Goal: Transaction & Acquisition: Book appointment/travel/reservation

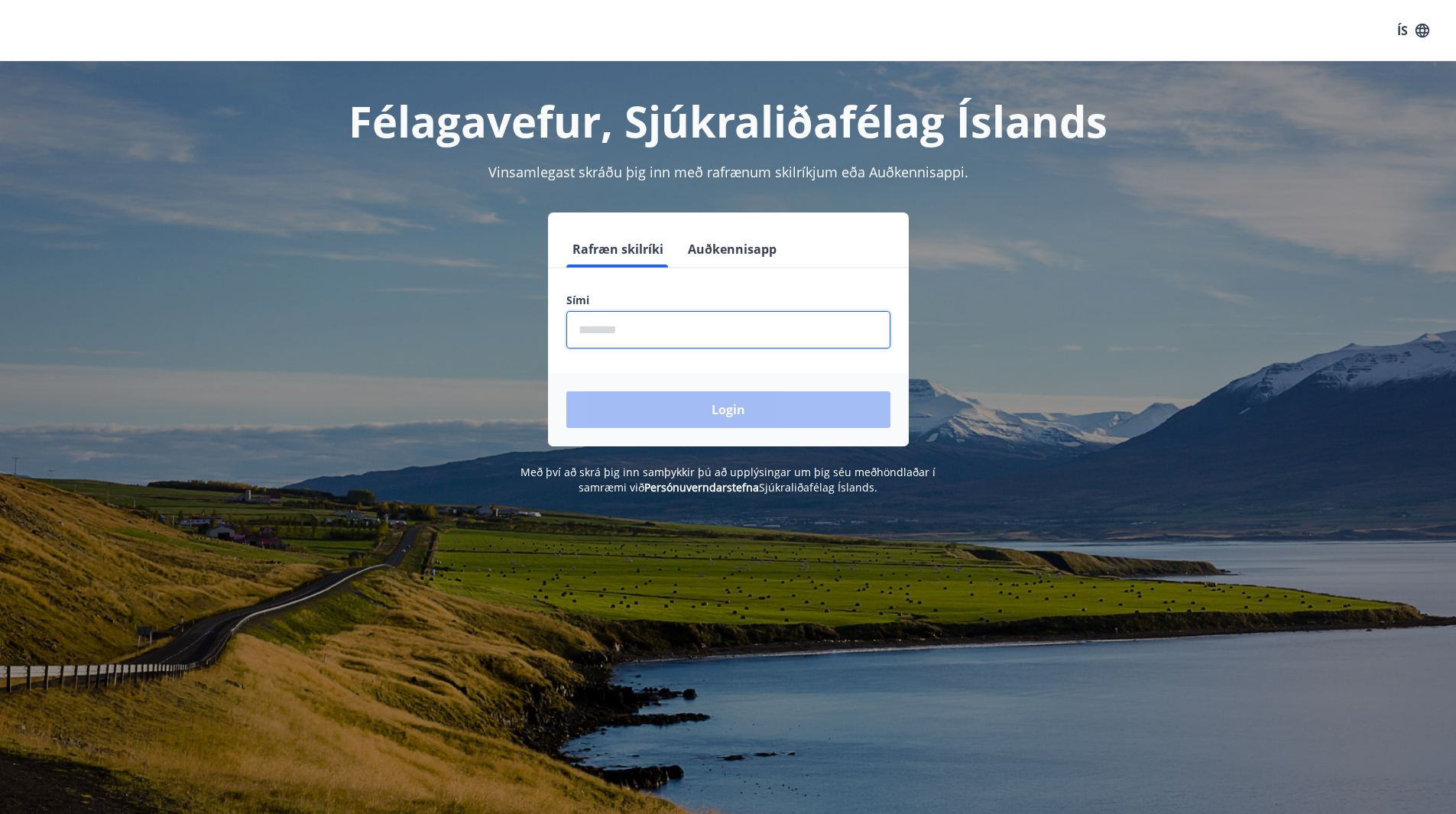
click at [612, 336] on input "phone" at bounding box center [728, 329] width 324 height 37
type input "********"
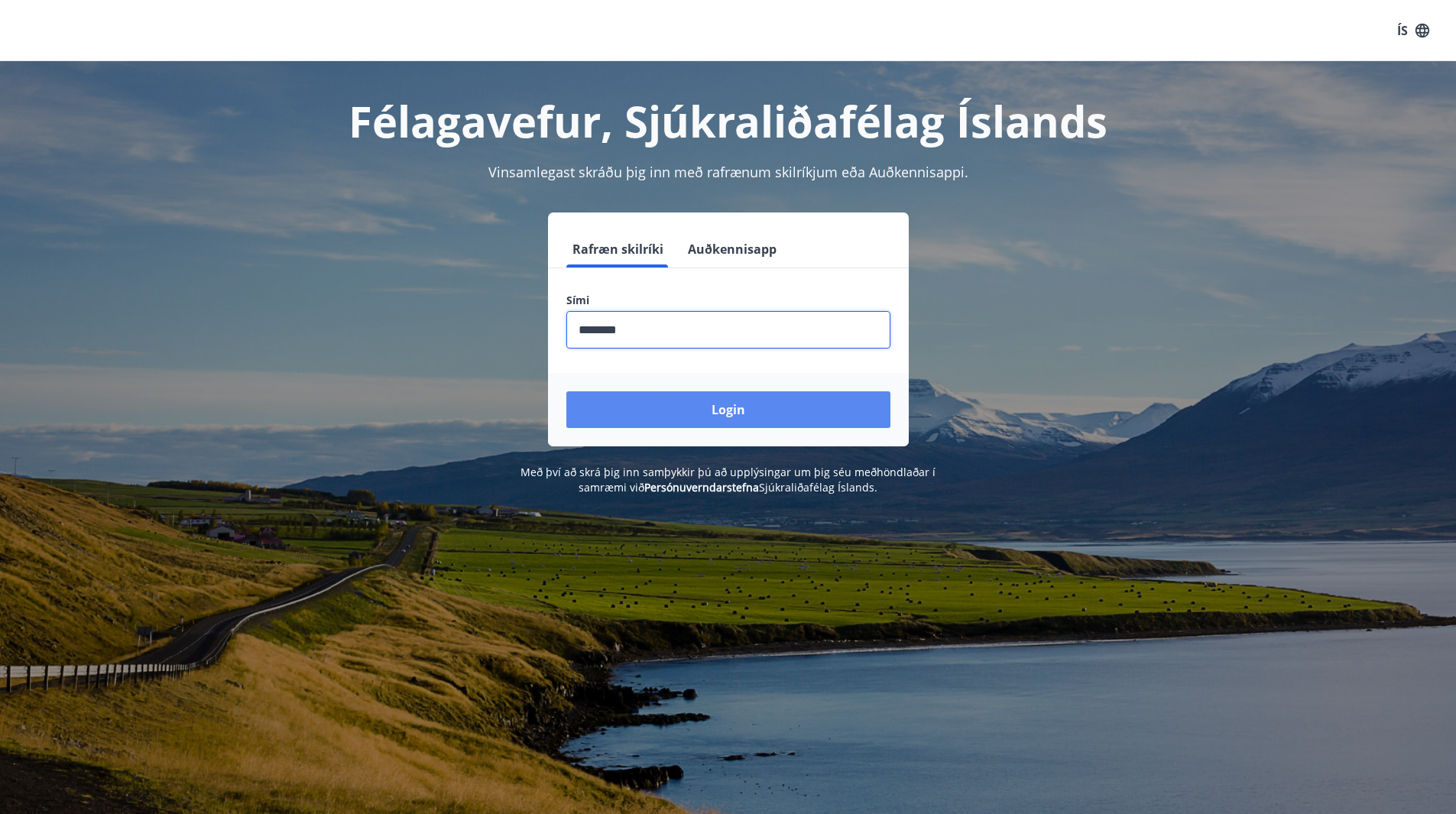
click at [718, 407] on button "Login" at bounding box center [728, 409] width 324 height 36
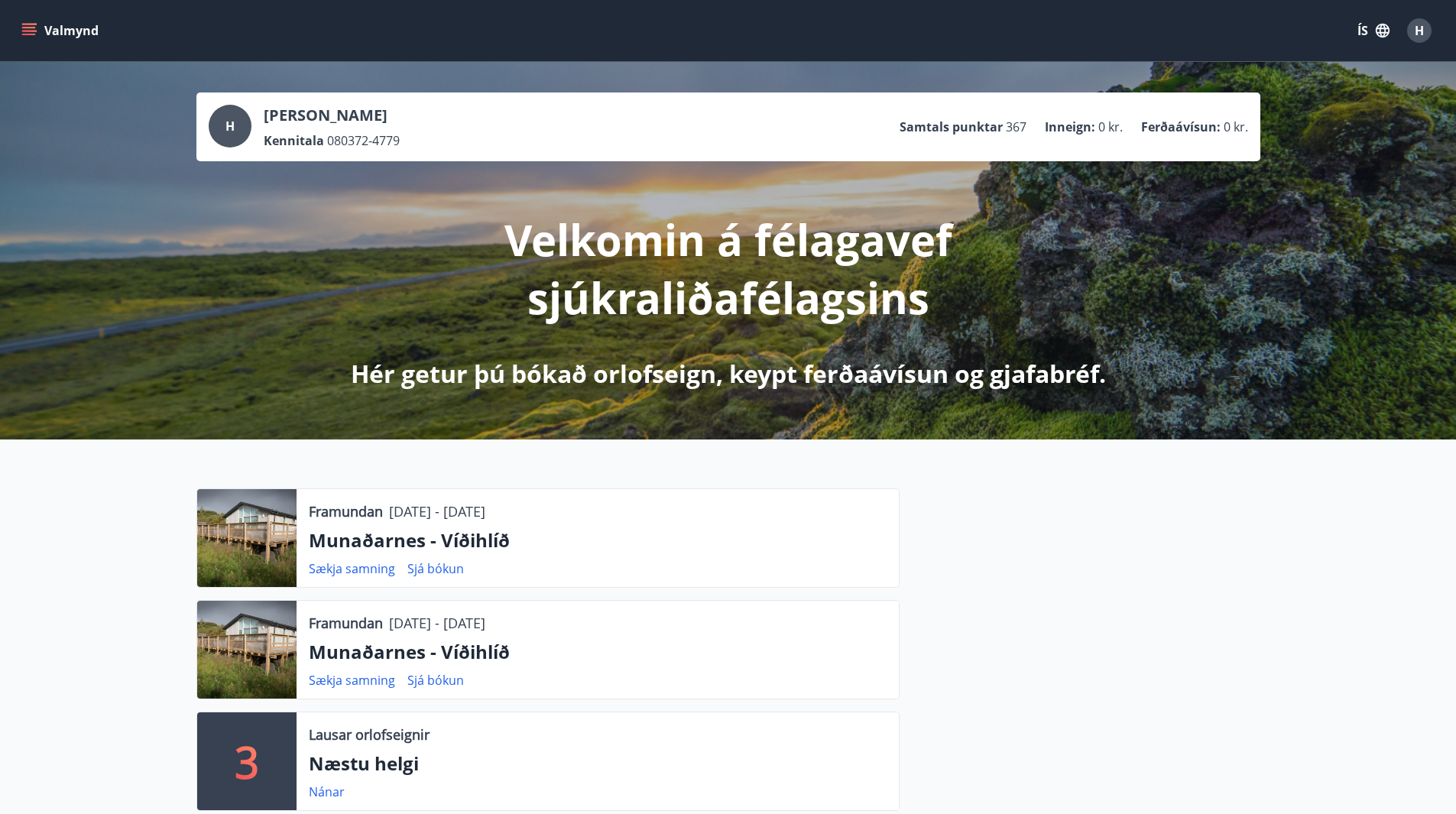
click at [65, 32] on button "Valmynd" at bounding box center [61, 30] width 86 height 27
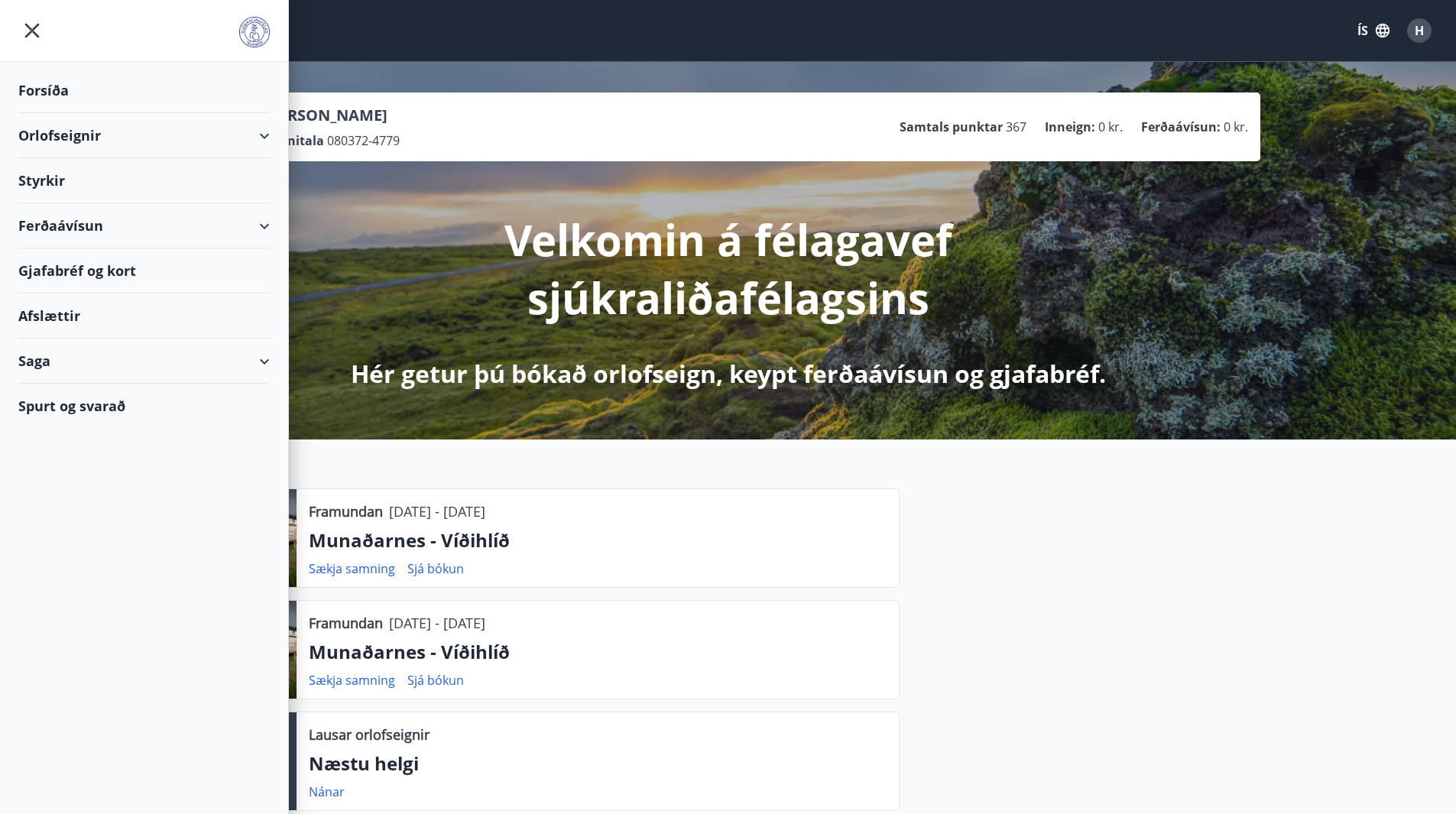
click at [268, 134] on div "Orlofseignir" at bounding box center [144, 136] width 251 height 45
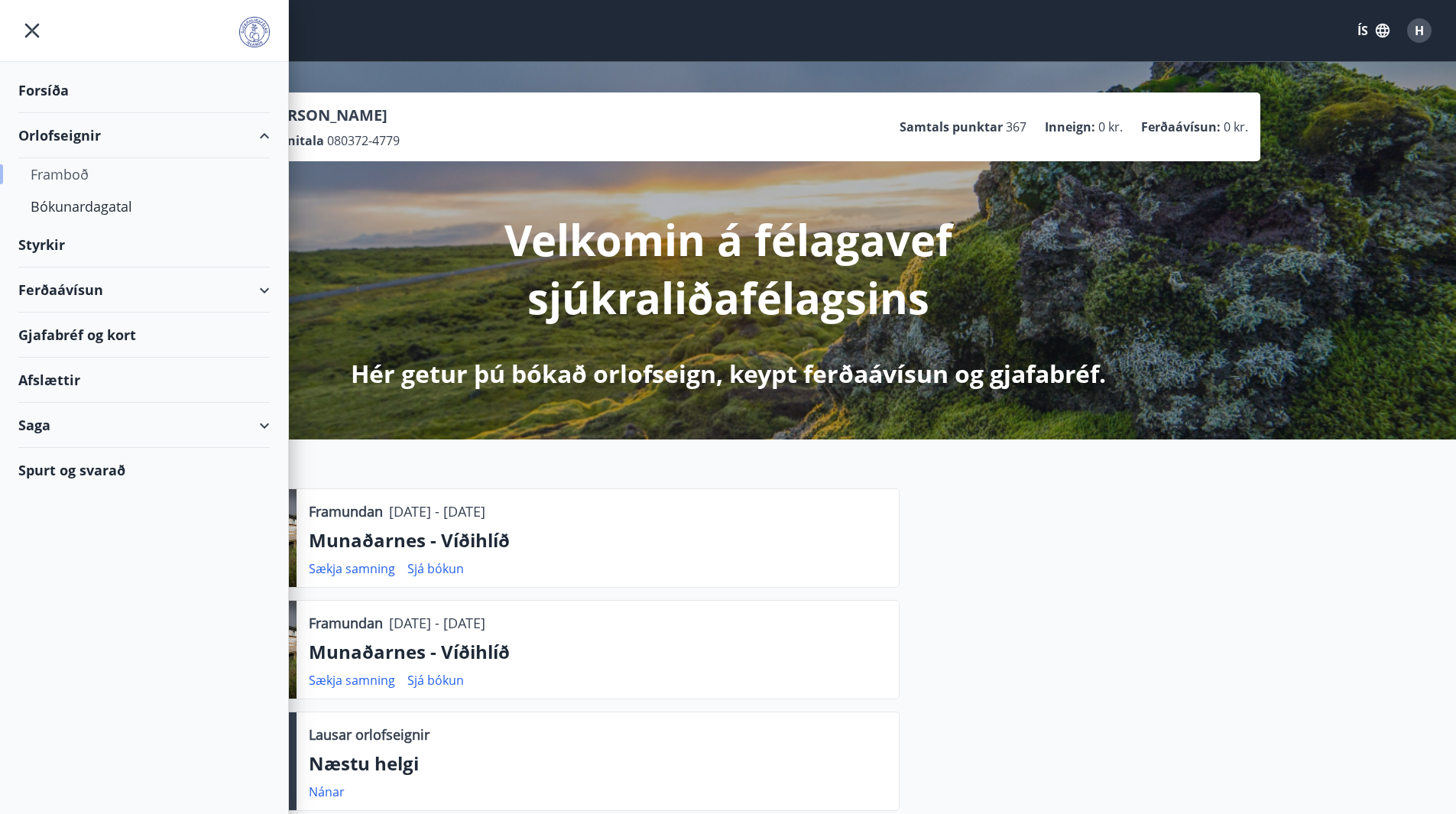
click at [74, 174] on div "Framboð" at bounding box center [144, 174] width 227 height 32
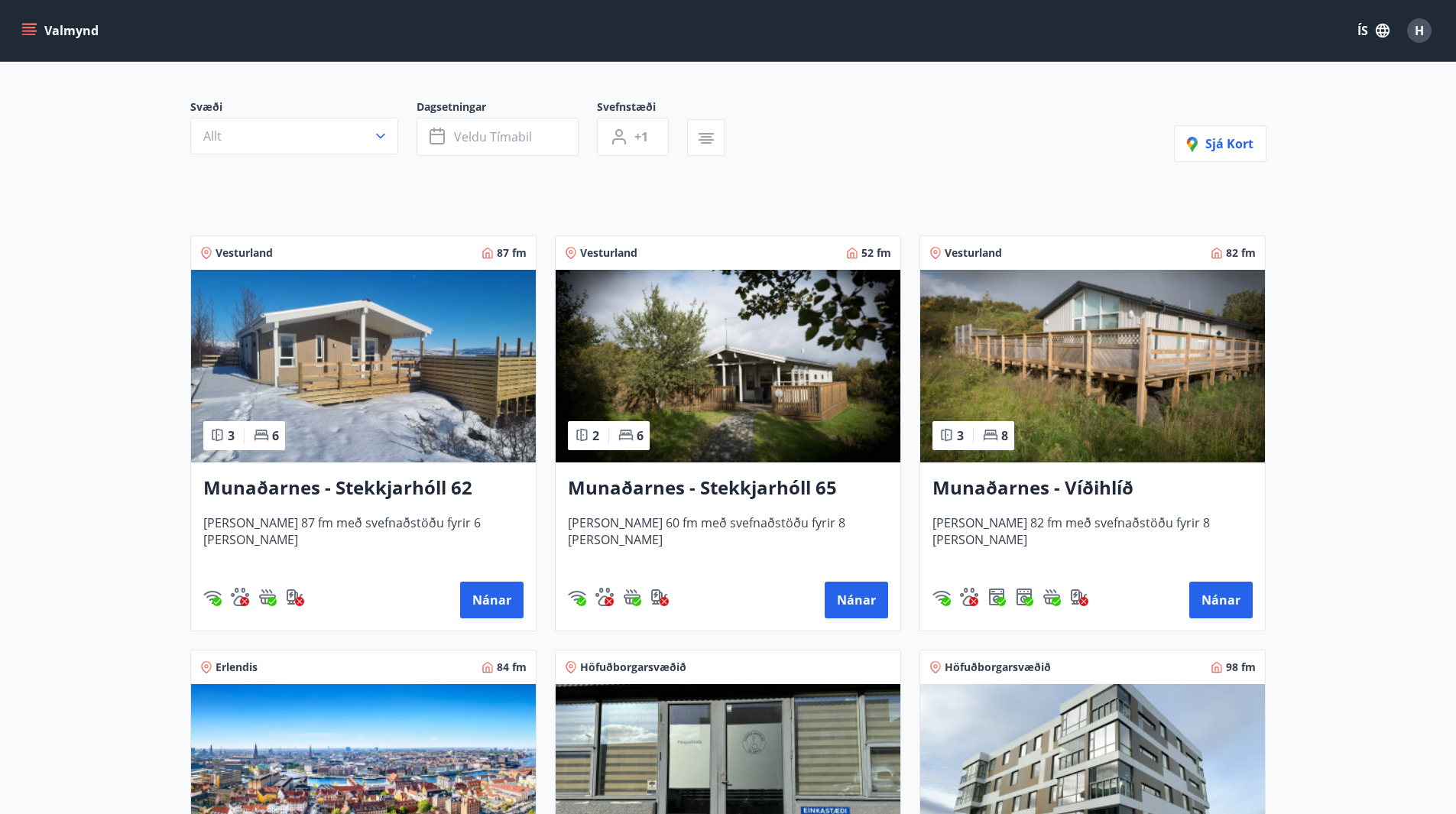
scroll to position [153, 0]
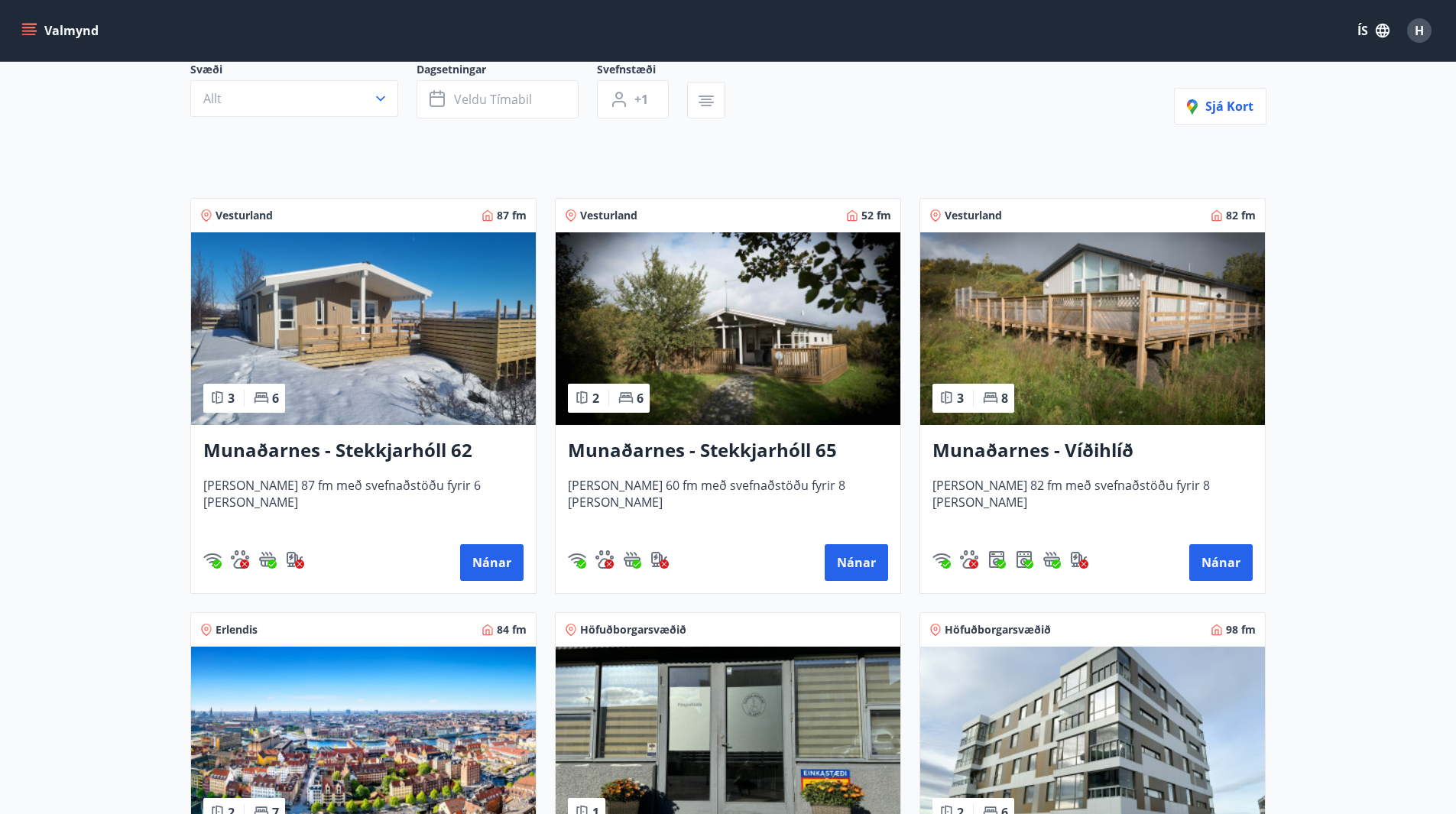
click at [1067, 455] on h3 "Munaðarnes - Víðihlíð" at bounding box center [1092, 450] width 320 height 27
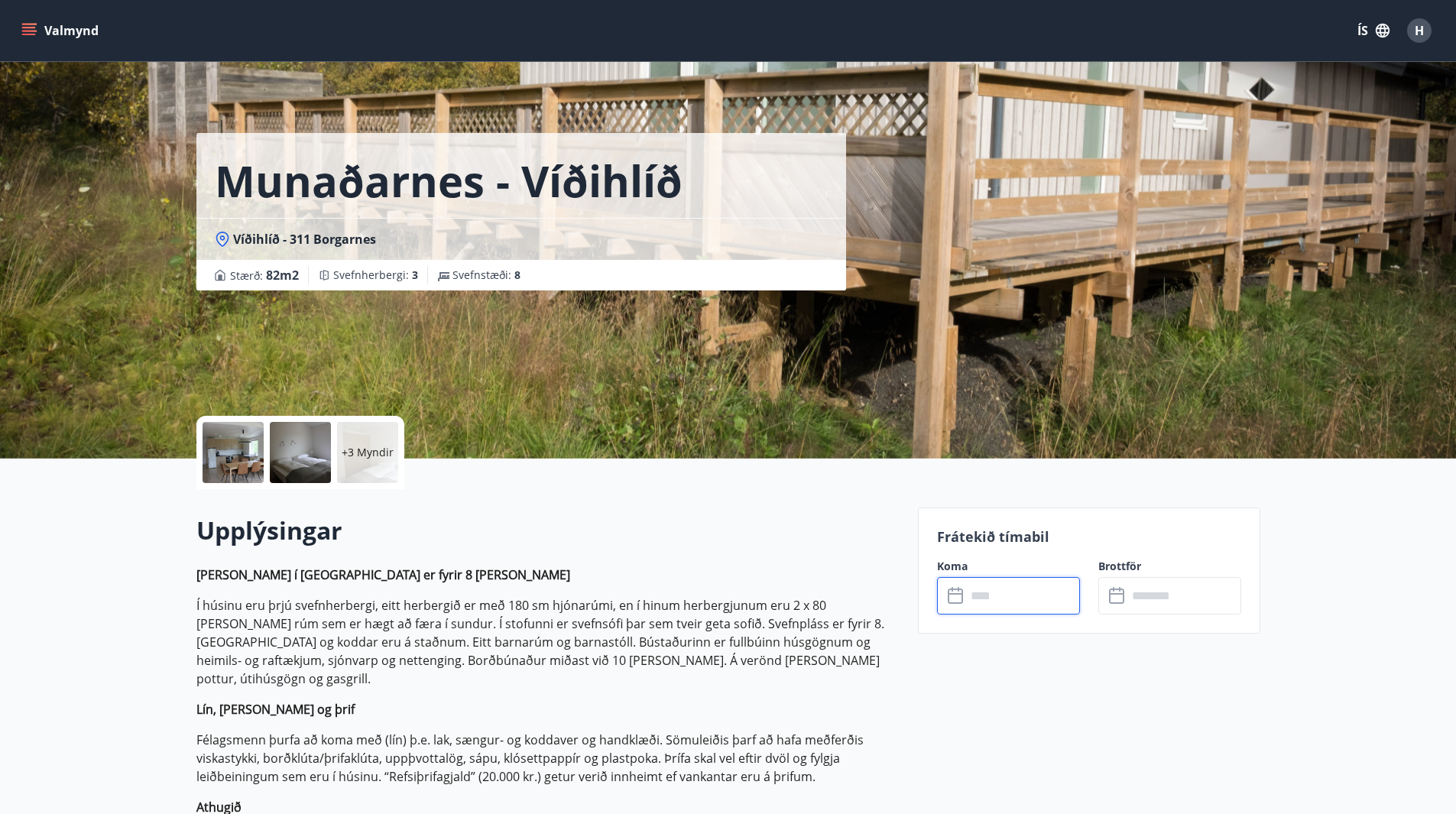
click at [1000, 601] on input "text" at bounding box center [1023, 595] width 114 height 37
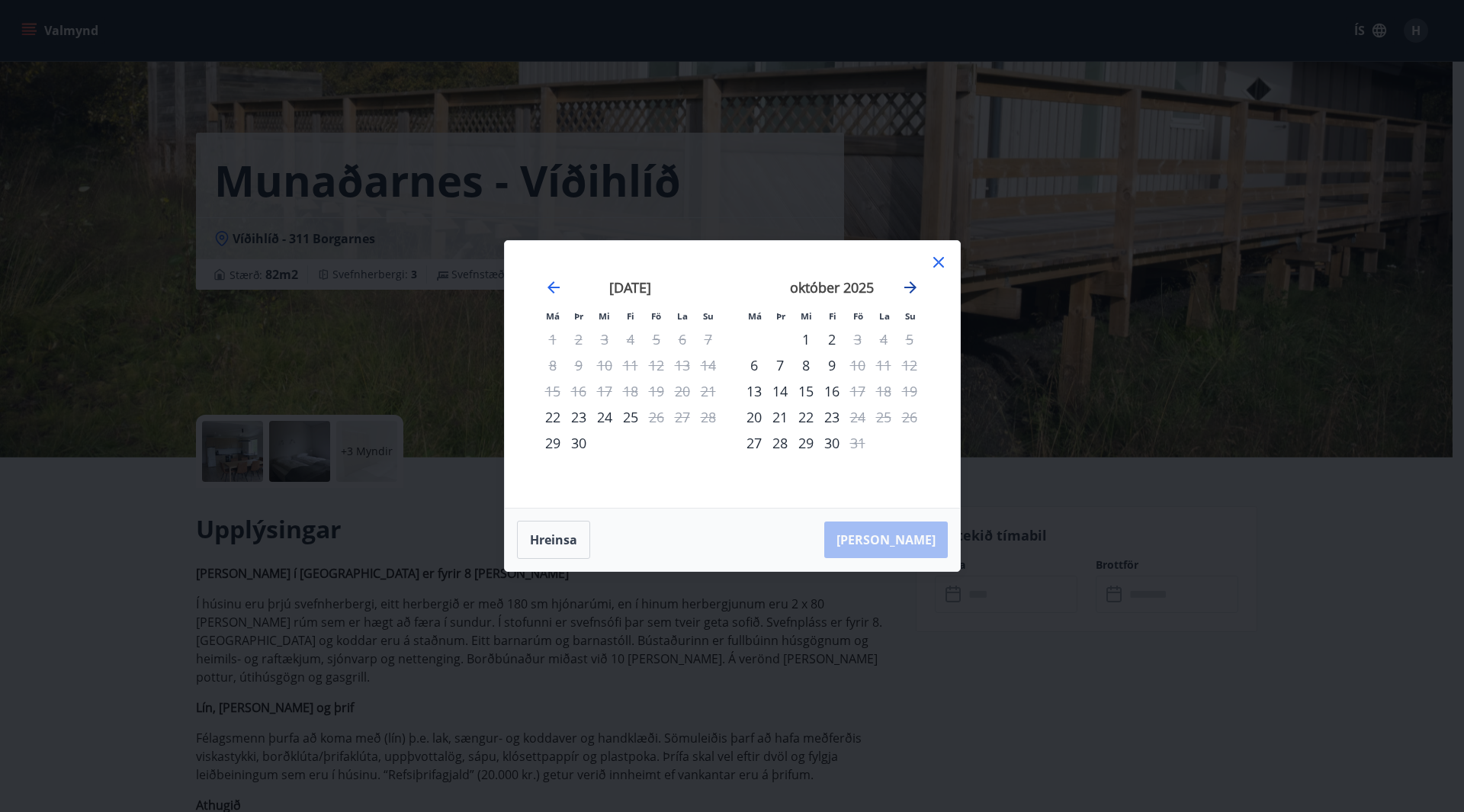
click at [911, 285] on icon "Move forward to switch to the next month." at bounding box center [911, 287] width 18 height 18
click at [936, 258] on icon at bounding box center [939, 262] width 18 height 18
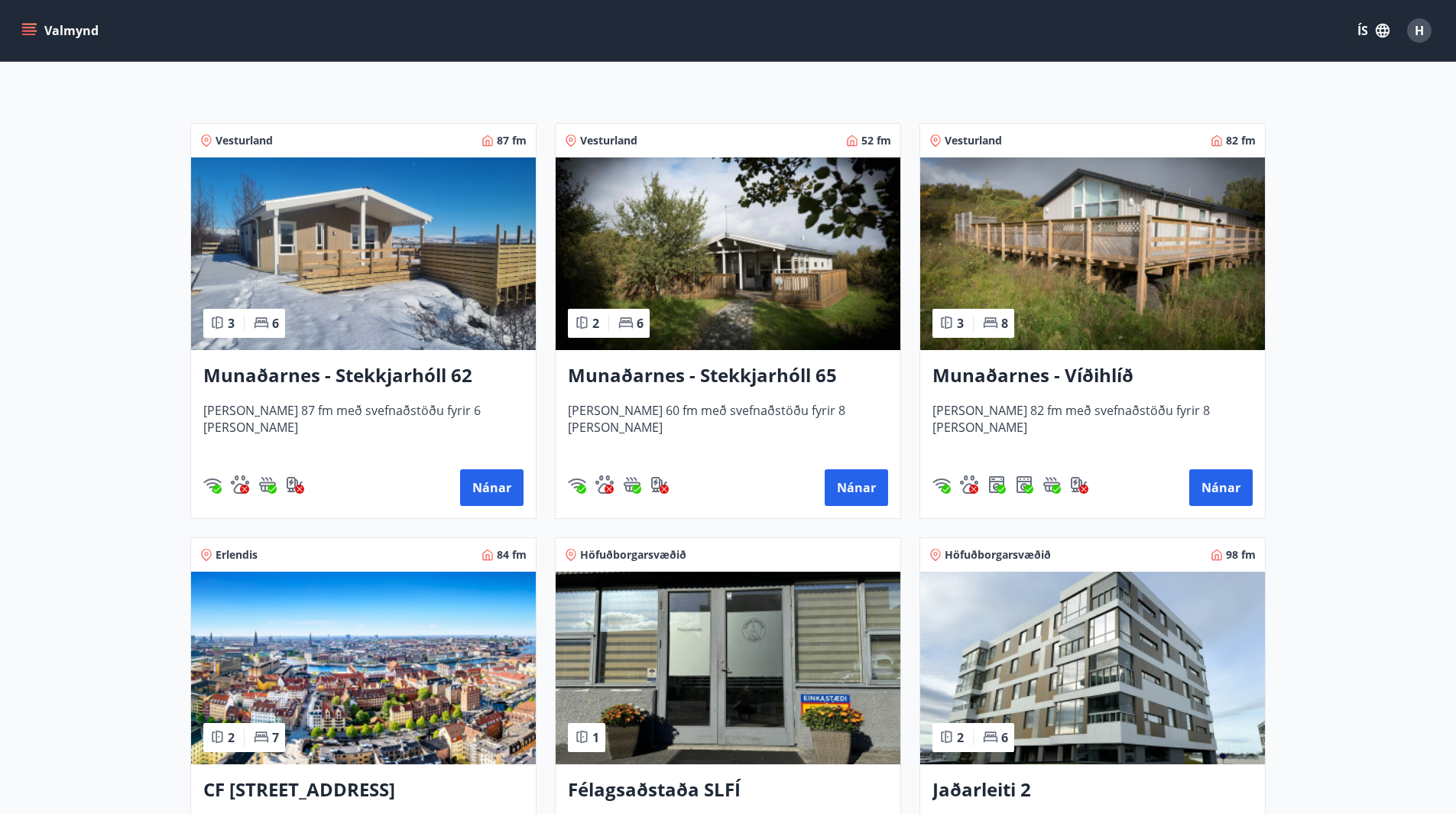
scroll to position [229, 0]
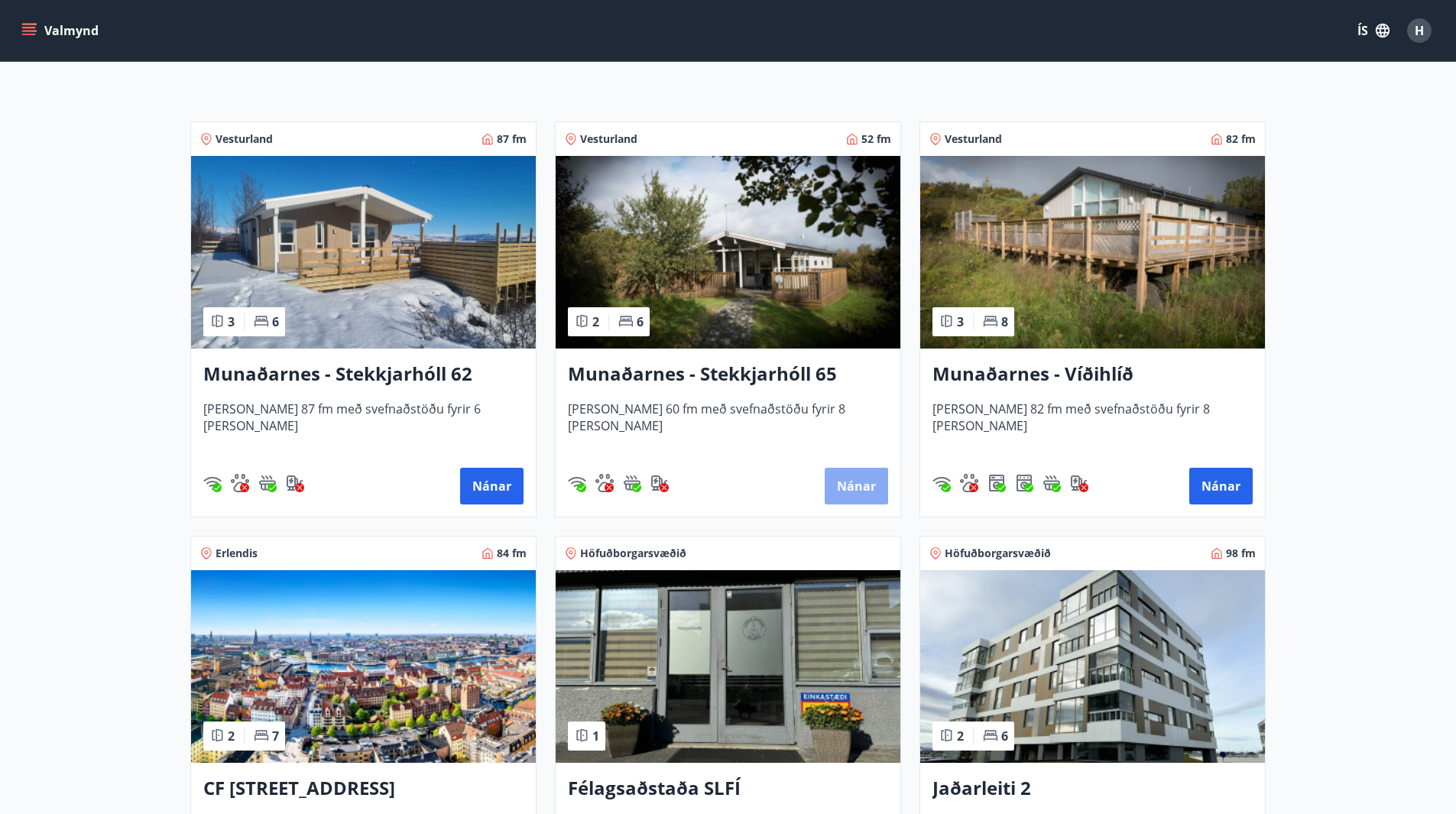
click at [852, 490] on button "Nánar" at bounding box center [856, 486] width 64 height 36
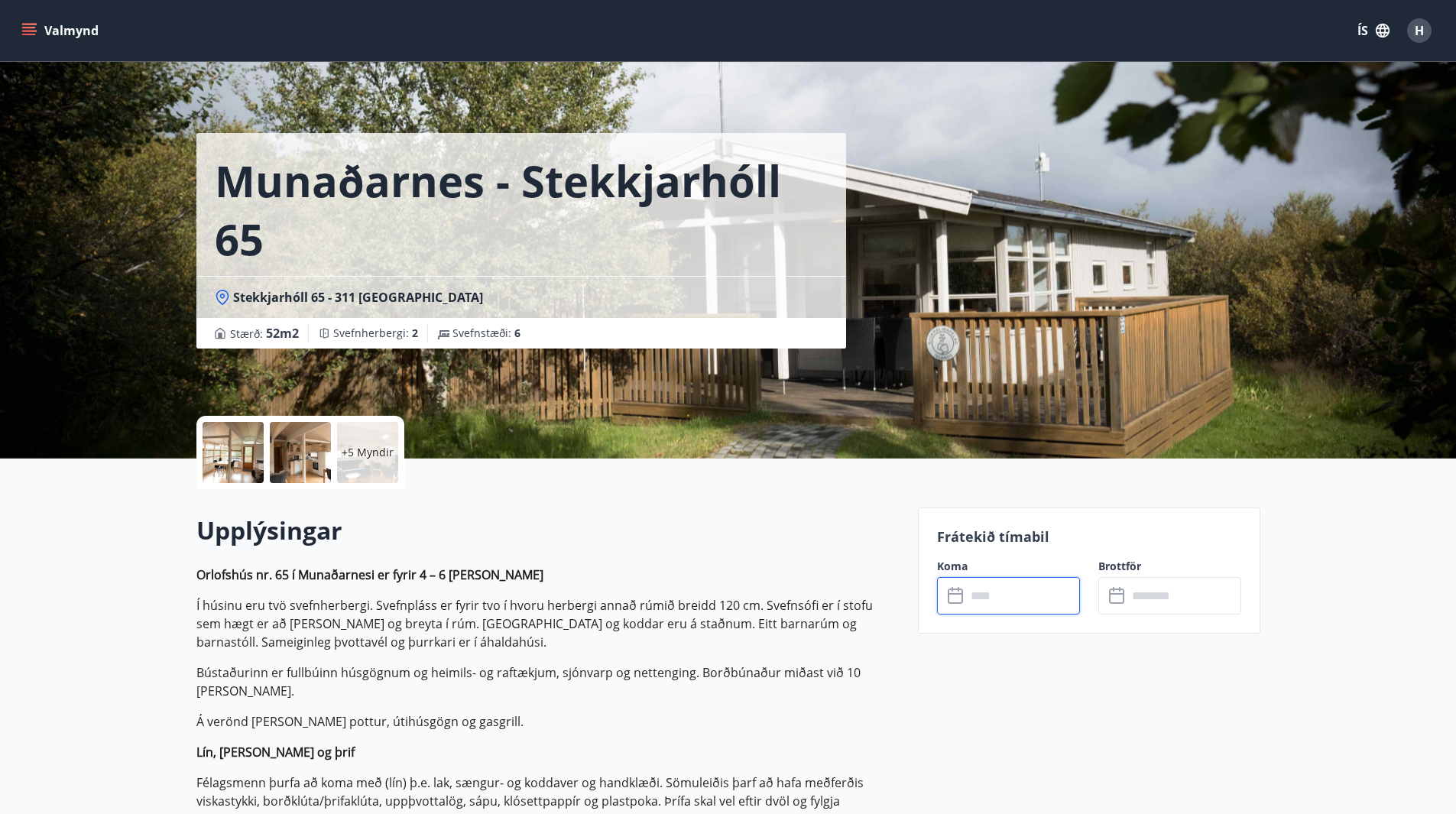
click at [995, 602] on input "text" at bounding box center [1023, 595] width 114 height 37
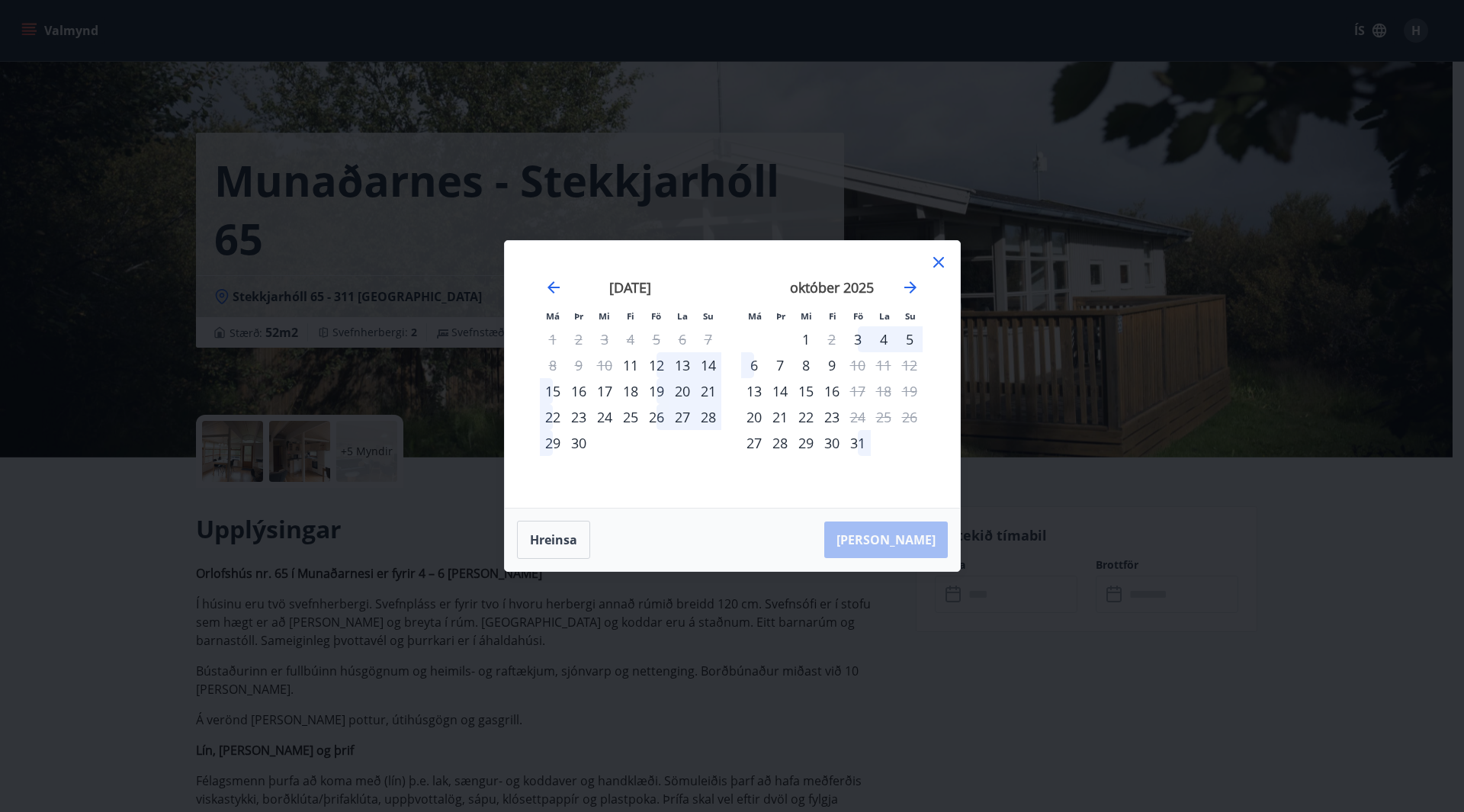
click at [939, 258] on icon at bounding box center [939, 262] width 18 height 18
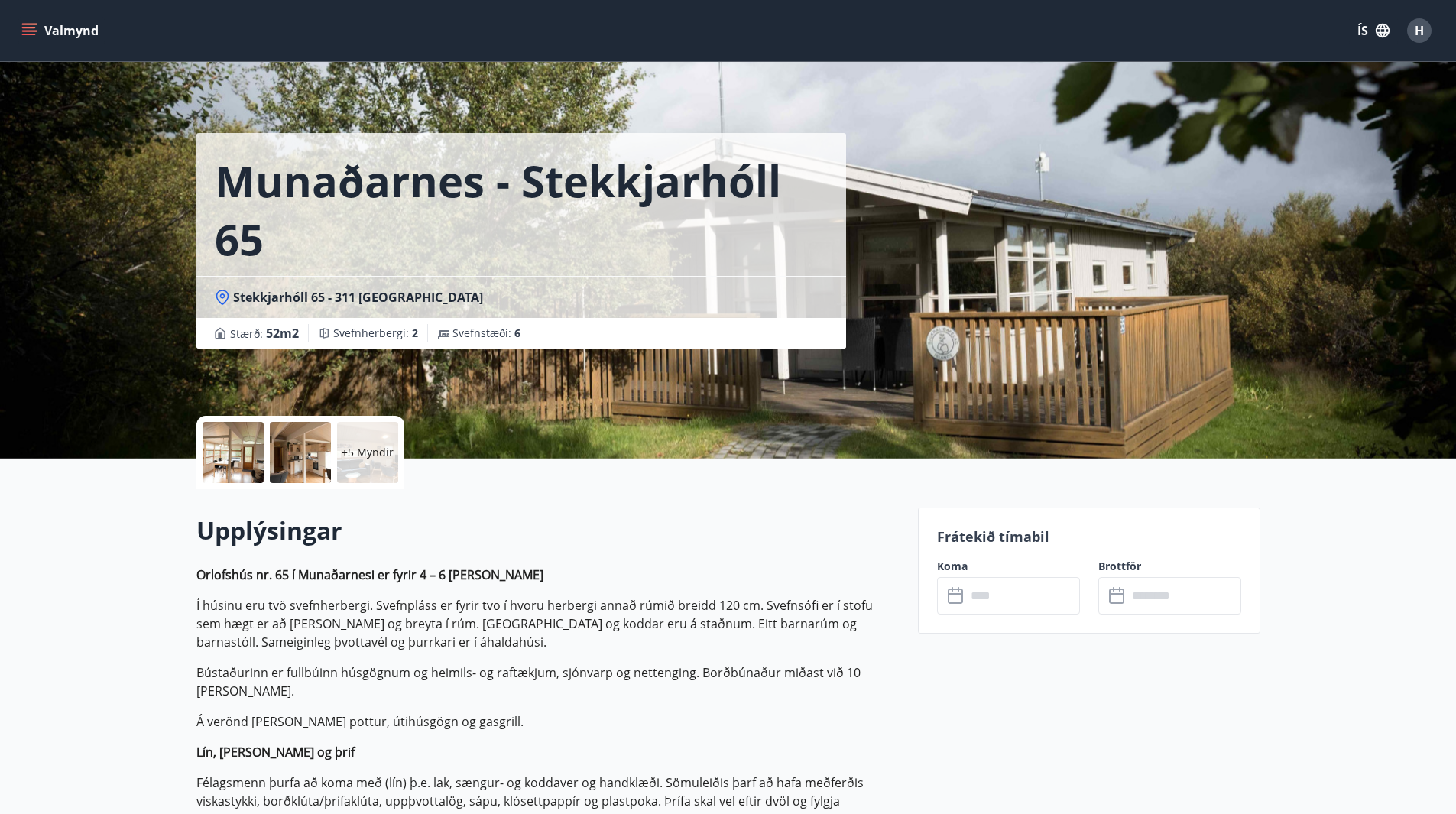
click at [357, 455] on p "+5 Myndir" at bounding box center [367, 452] width 52 height 15
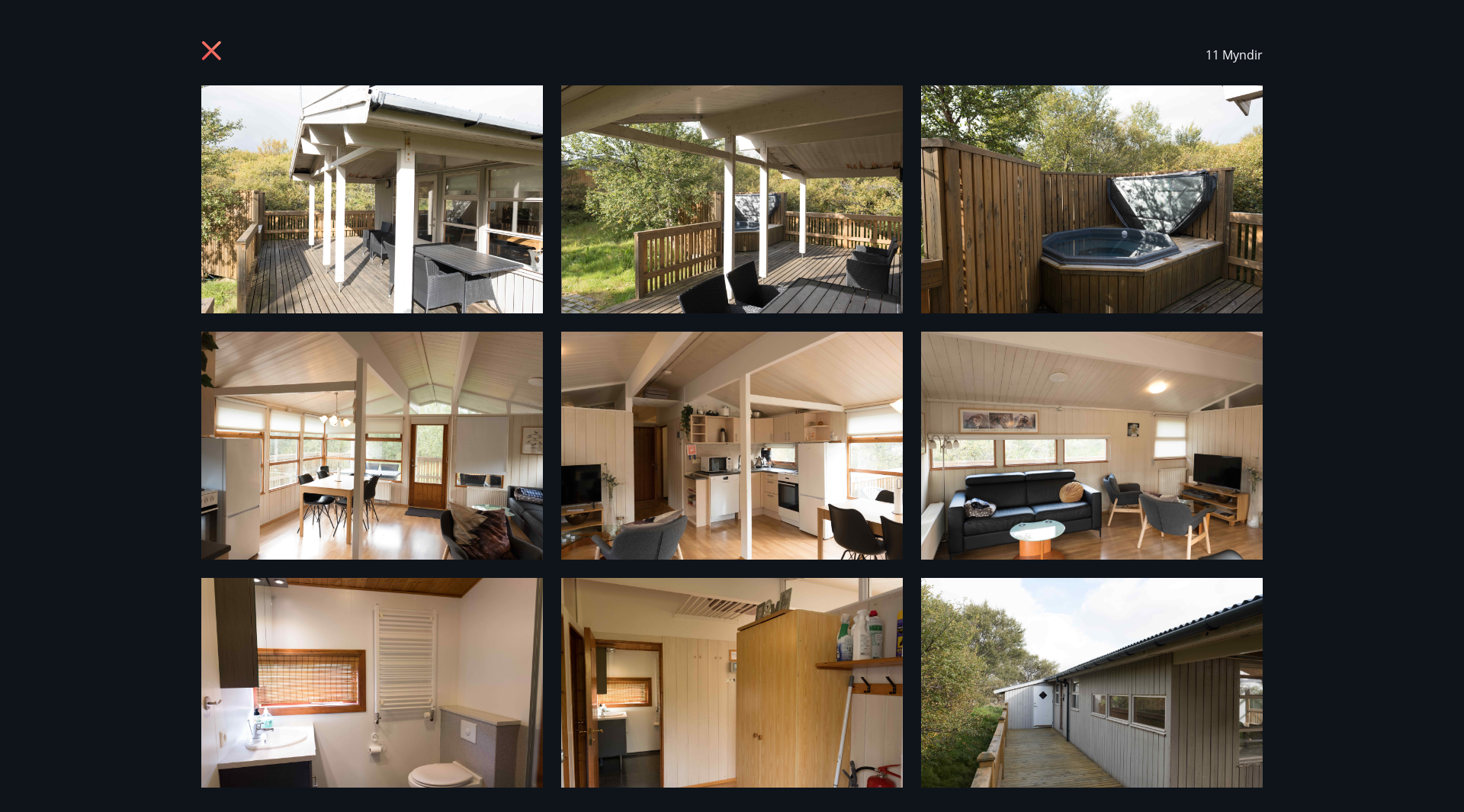
click at [209, 47] on icon at bounding box center [211, 50] width 19 height 19
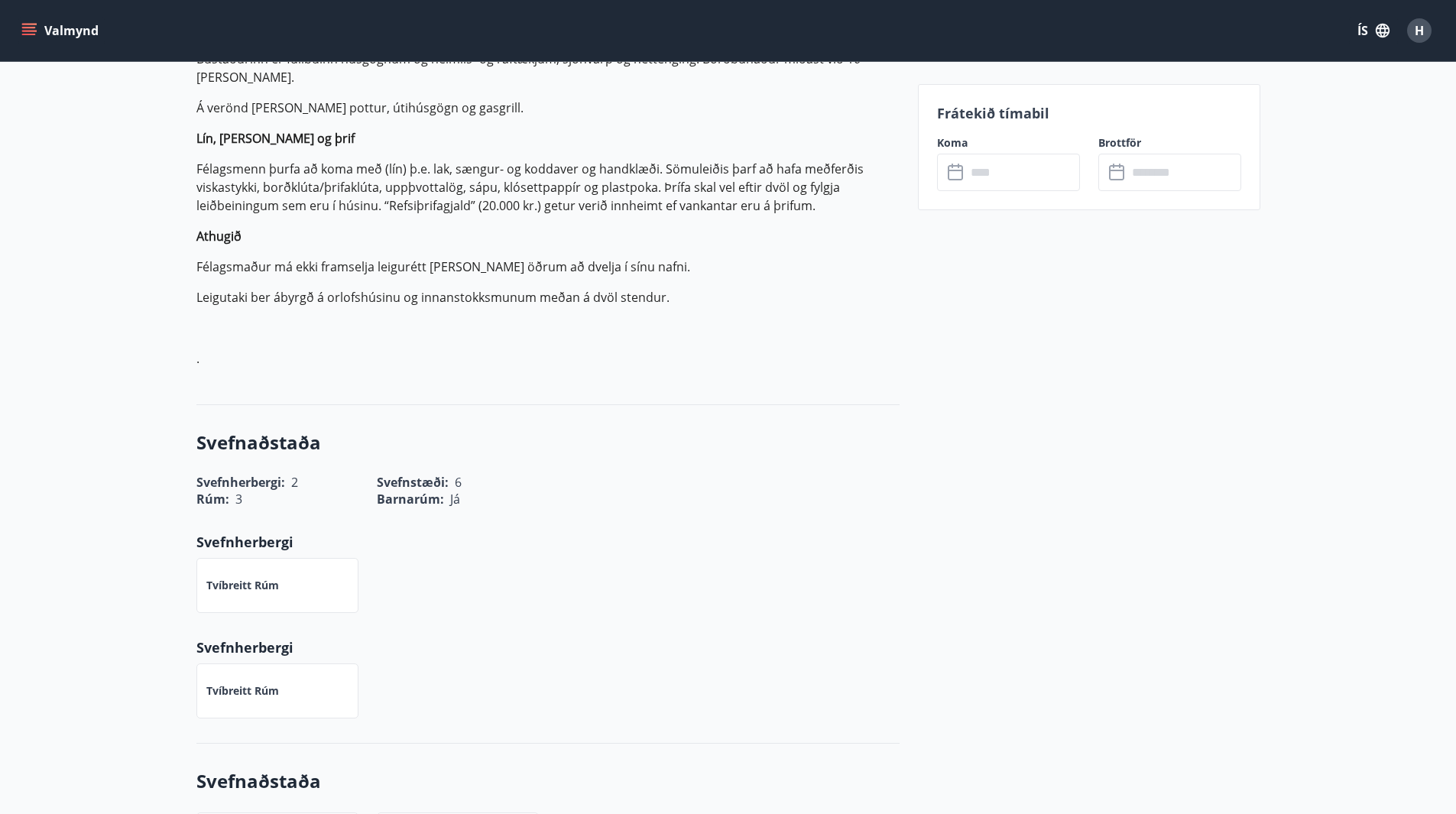
scroll to position [612, 0]
click at [26, 26] on icon "menu" at bounding box center [29, 31] width 15 height 15
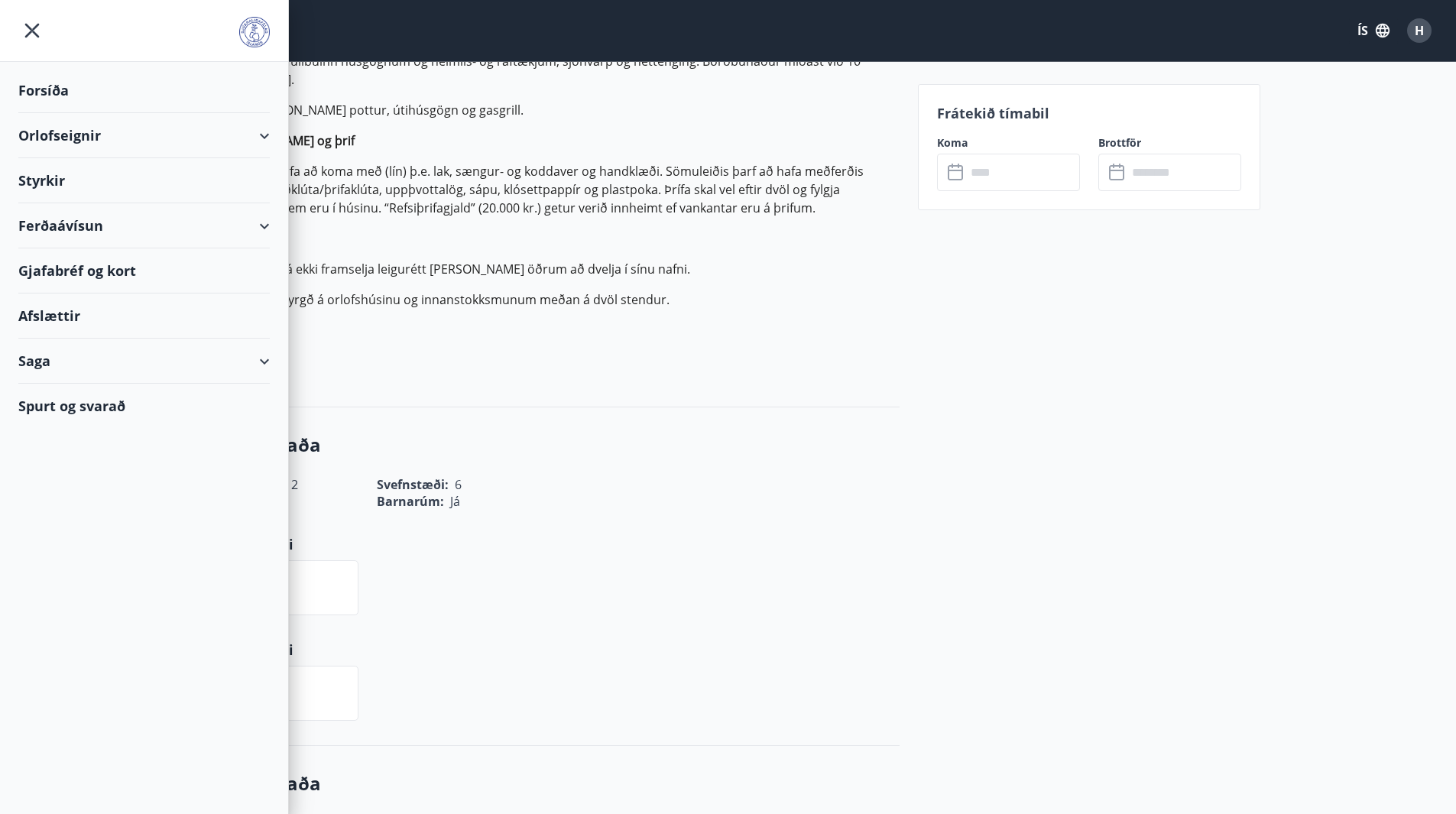
click at [263, 135] on div "Orlofseignir" at bounding box center [144, 136] width 251 height 45
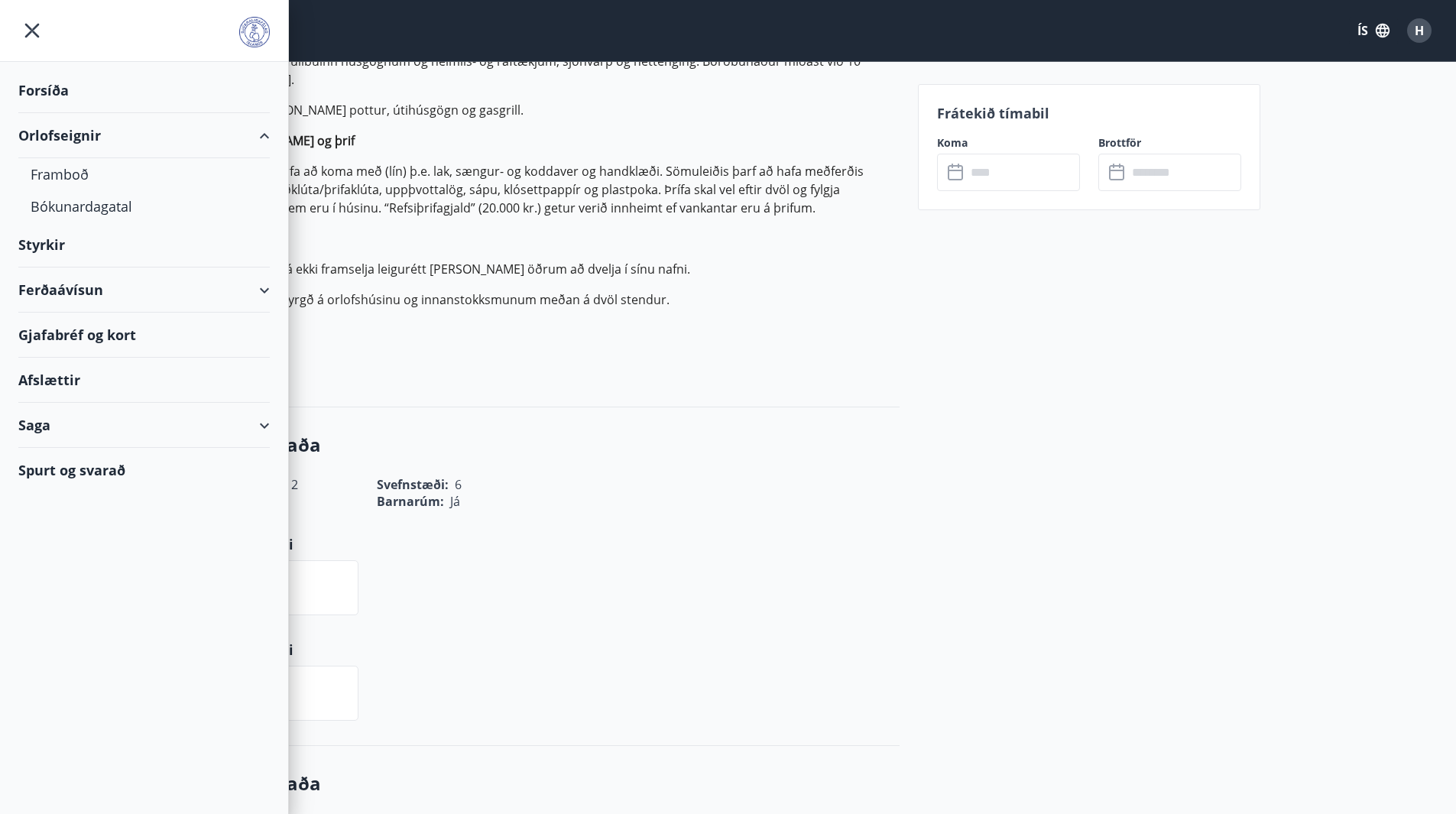
click at [713, 397] on div "Upplýsingar Orlofshús nr. 65 í Munaðarnesi er fyrir 4 – 6 [PERSON_NAME] Í húsin…" at bounding box center [548, 142] width 703 height 530
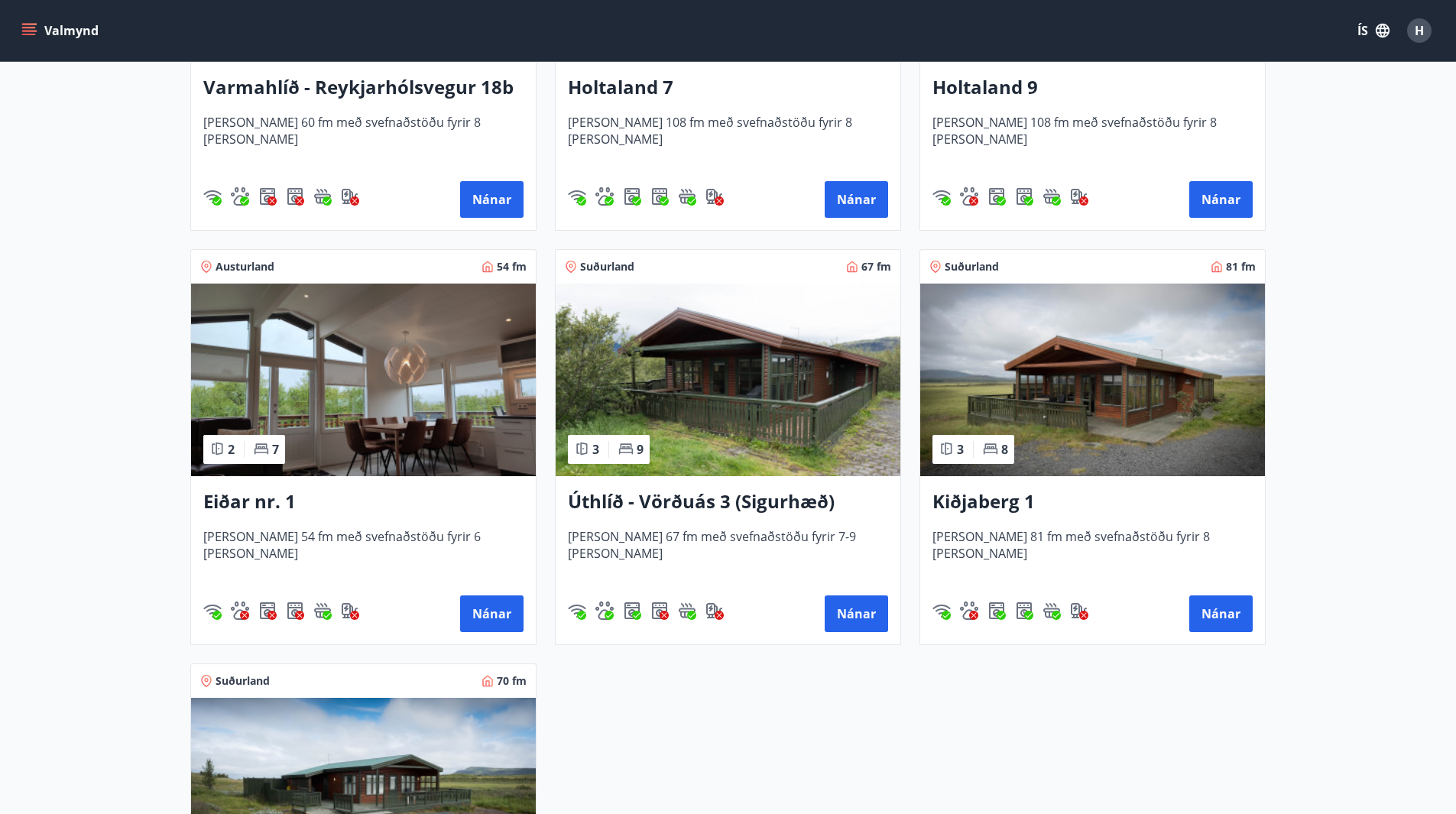
scroll to position [1759, 0]
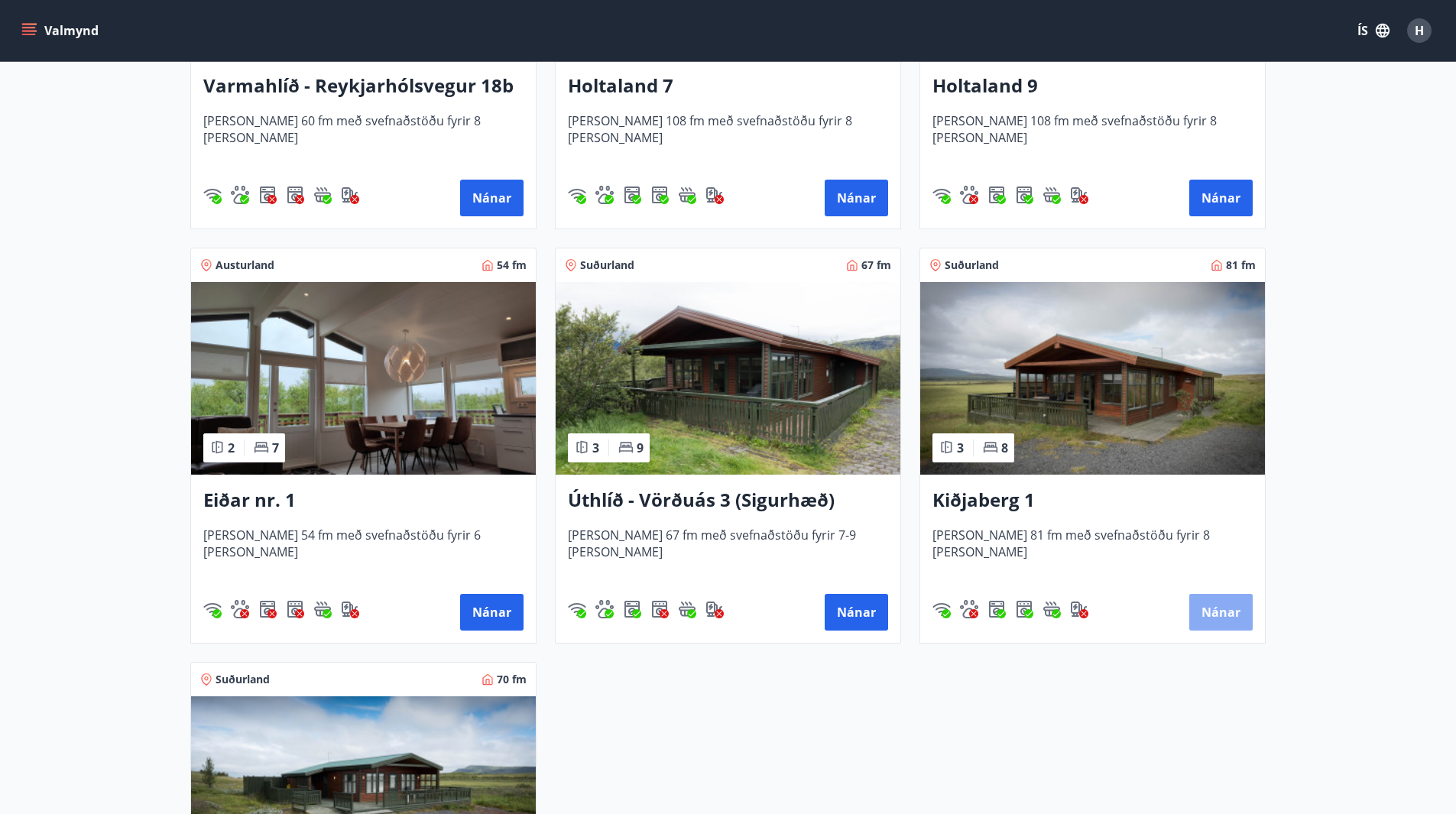
click at [1227, 609] on button "Nánar" at bounding box center [1220, 612] width 64 height 36
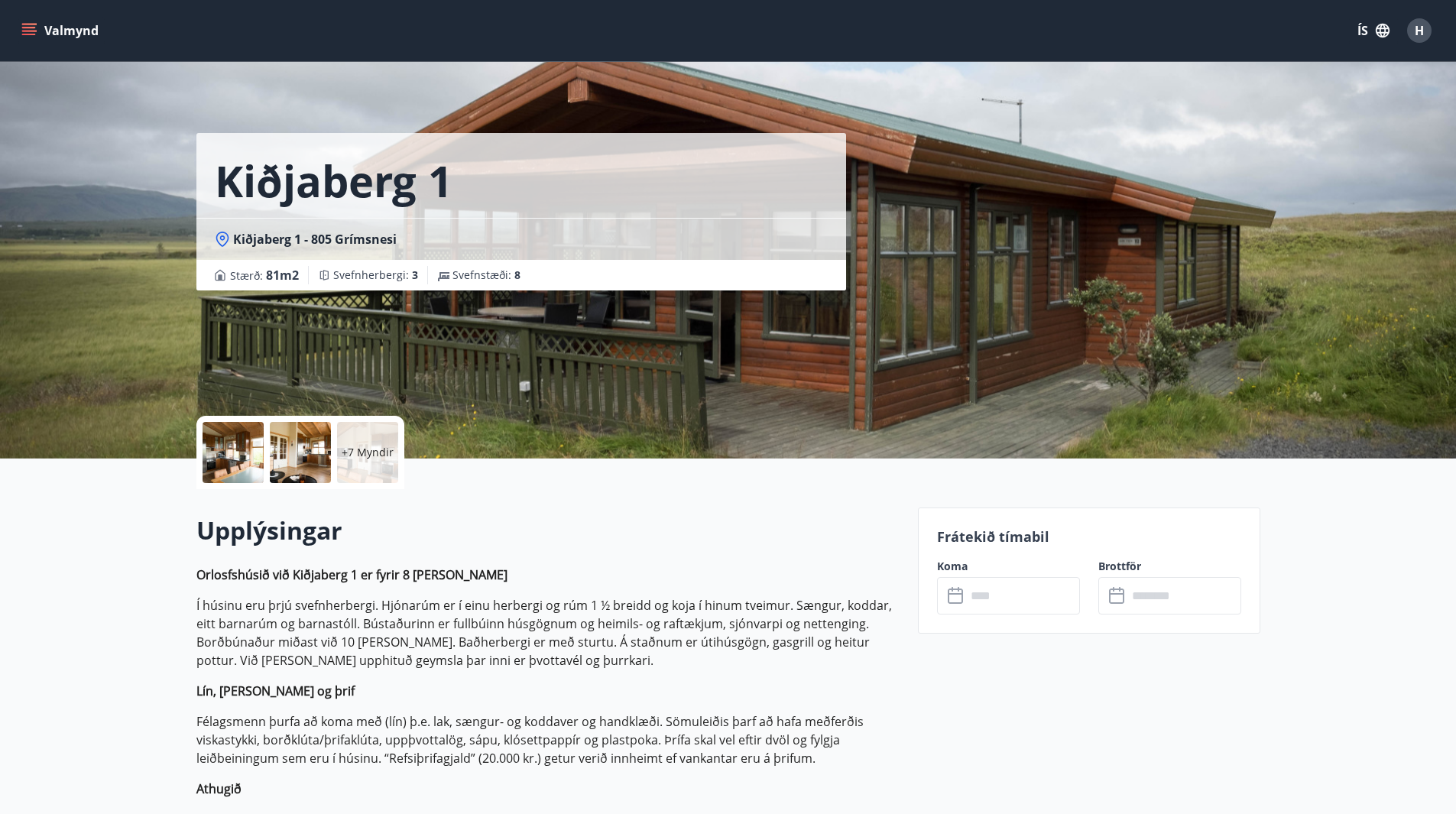
click at [356, 462] on div "+7 Myndir" at bounding box center [368, 452] width 61 height 61
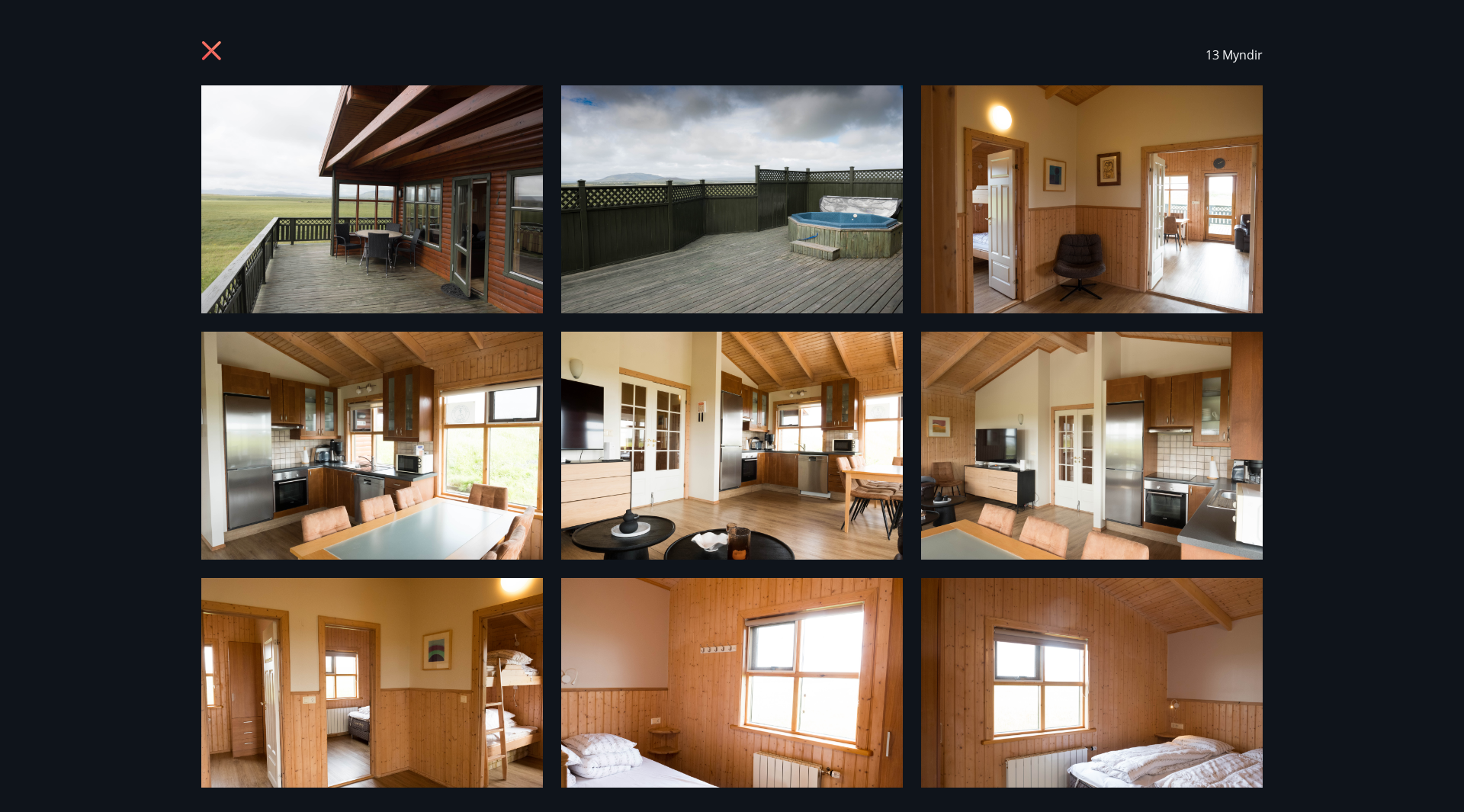
click at [214, 46] on icon at bounding box center [211, 50] width 19 height 19
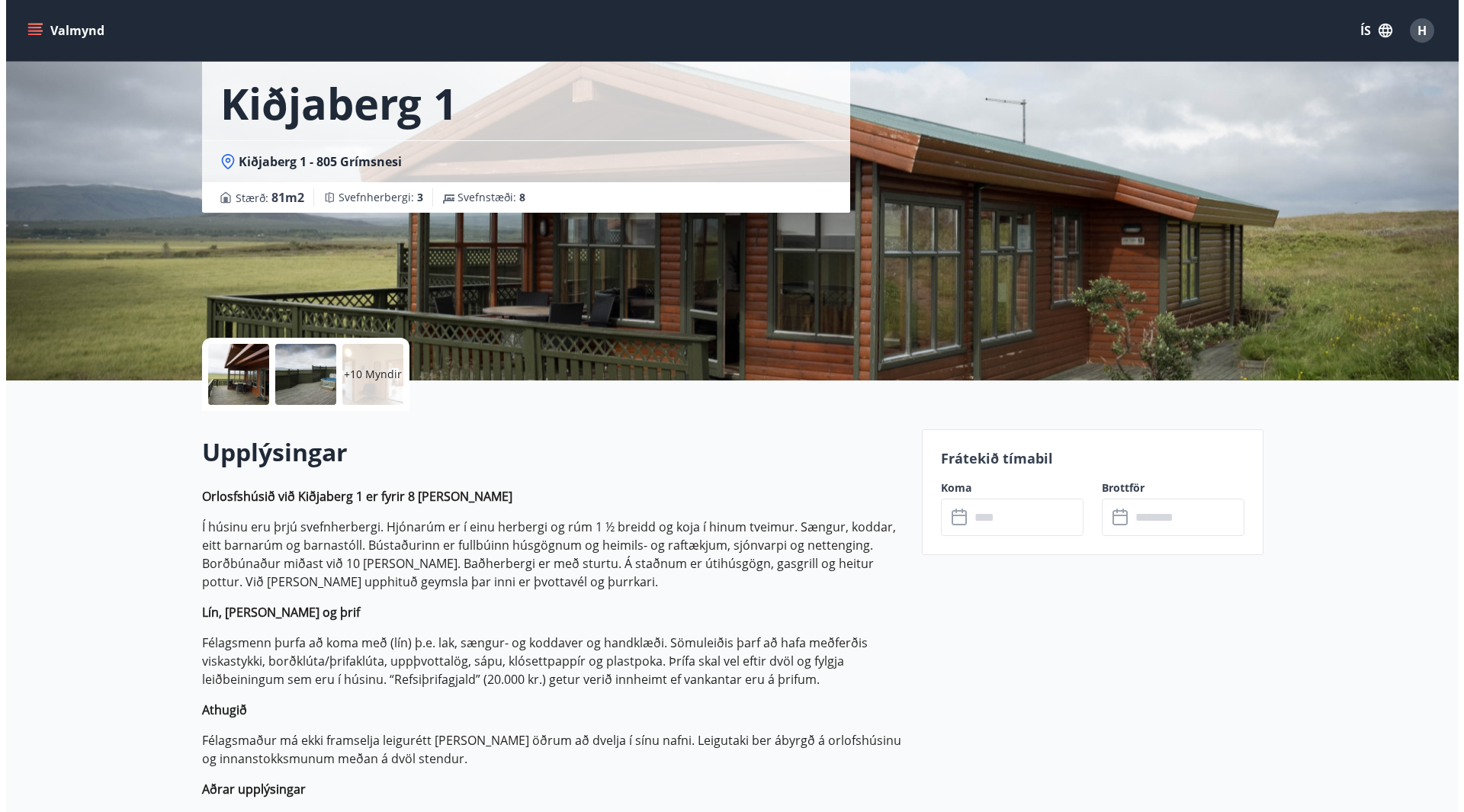
scroll to position [76, 0]
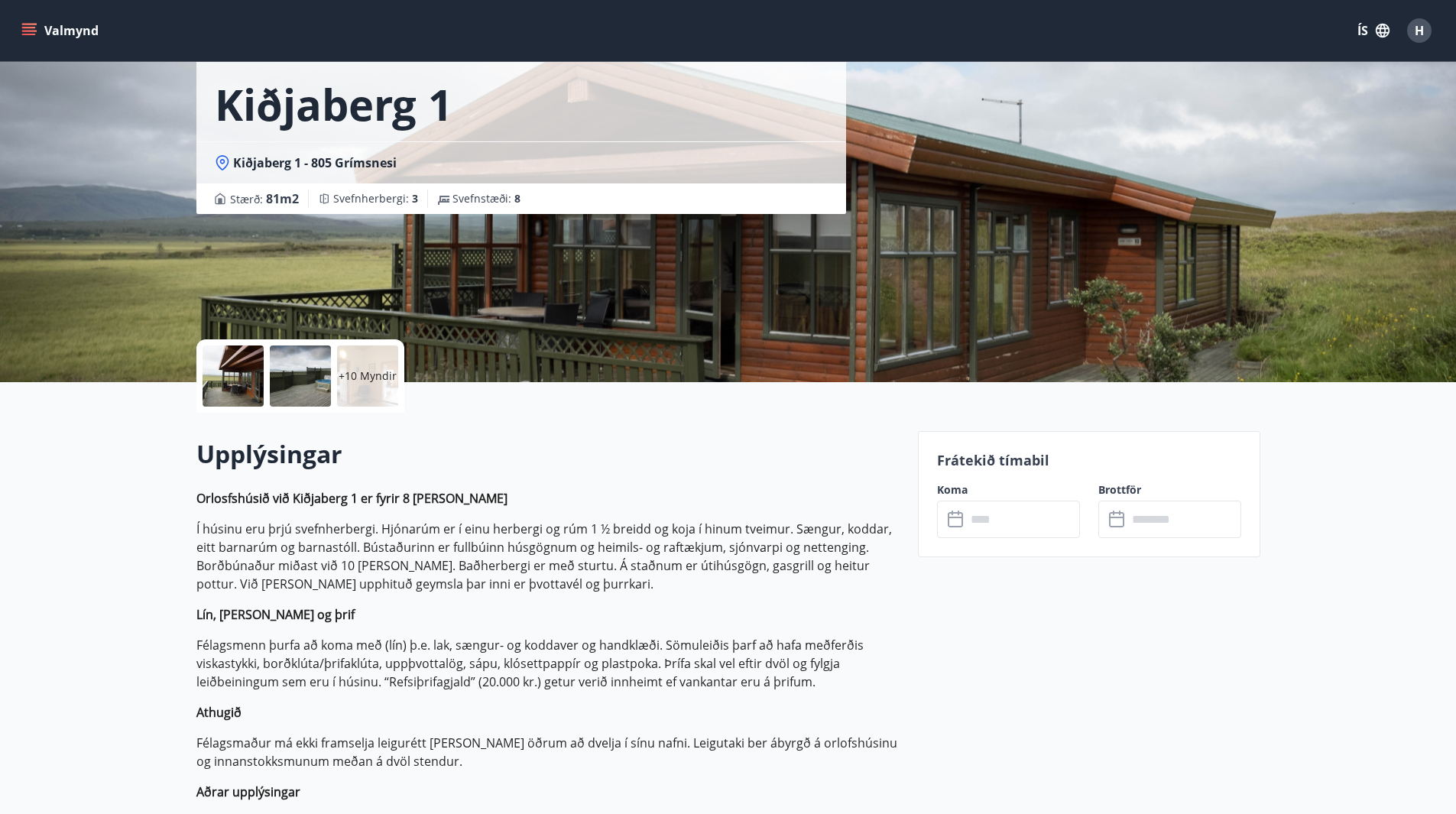
click at [311, 376] on div at bounding box center [300, 376] width 61 height 61
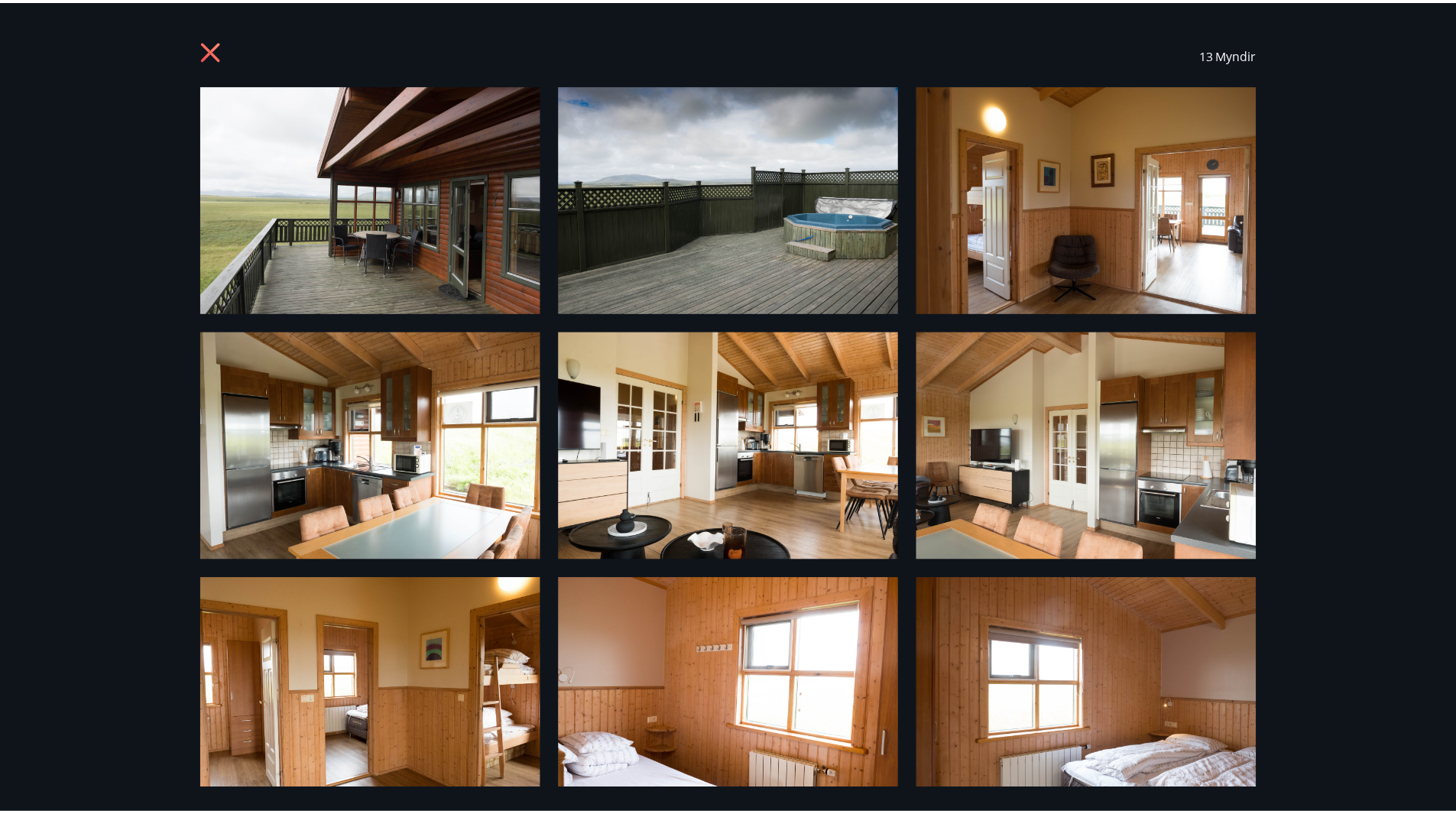
scroll to position [0, 0]
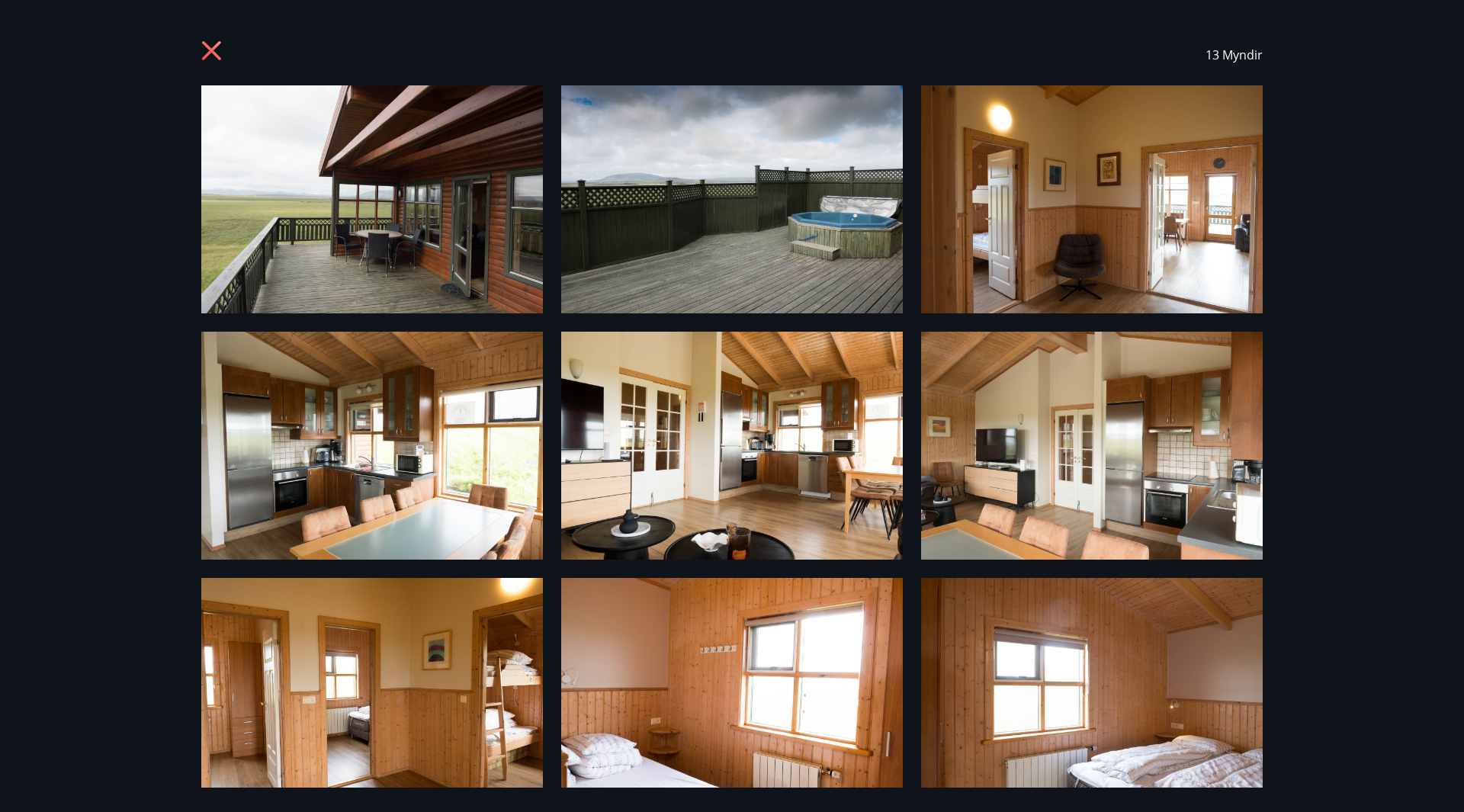
click at [212, 49] on icon at bounding box center [211, 50] width 19 height 19
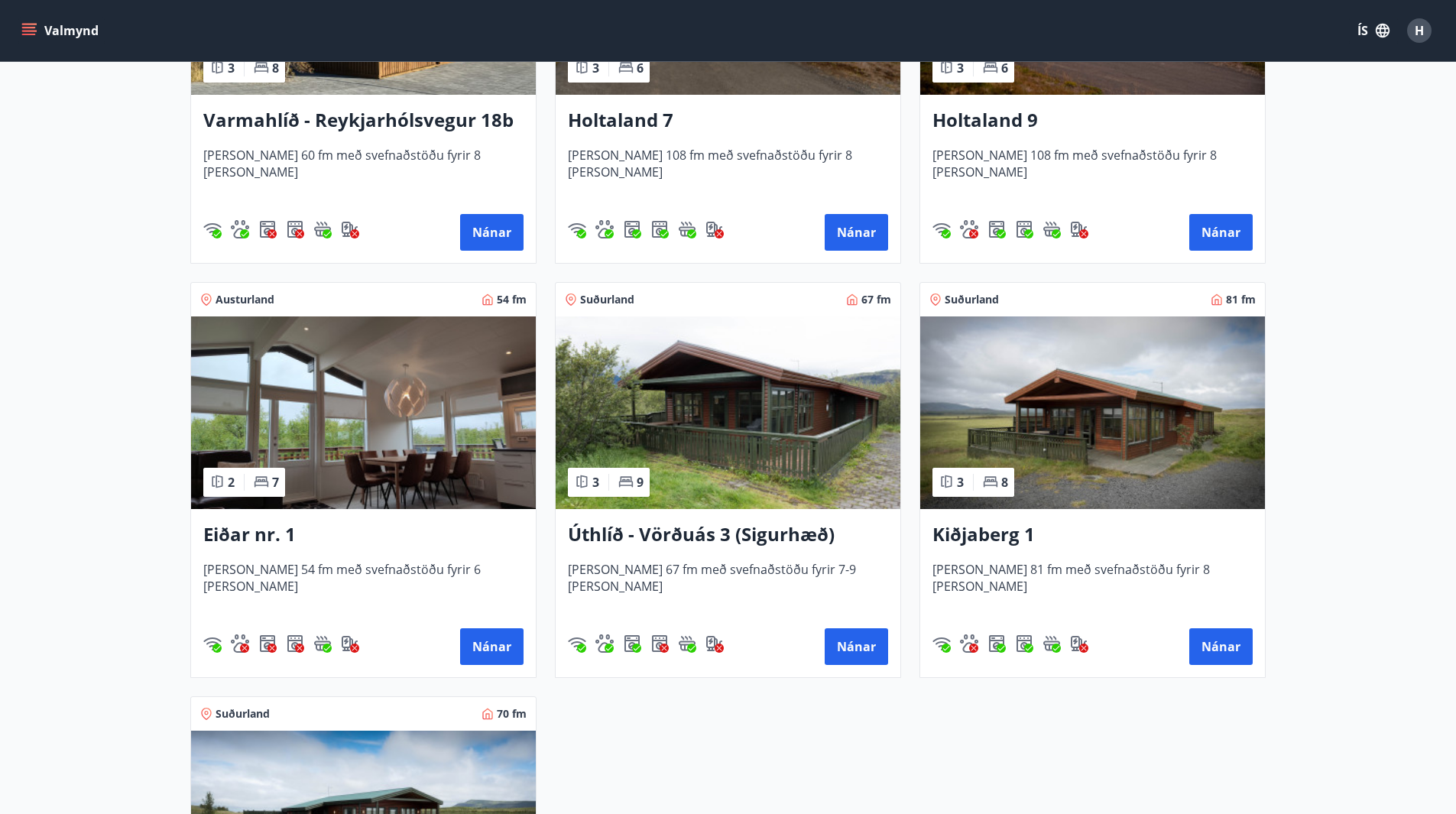
scroll to position [1757, 0]
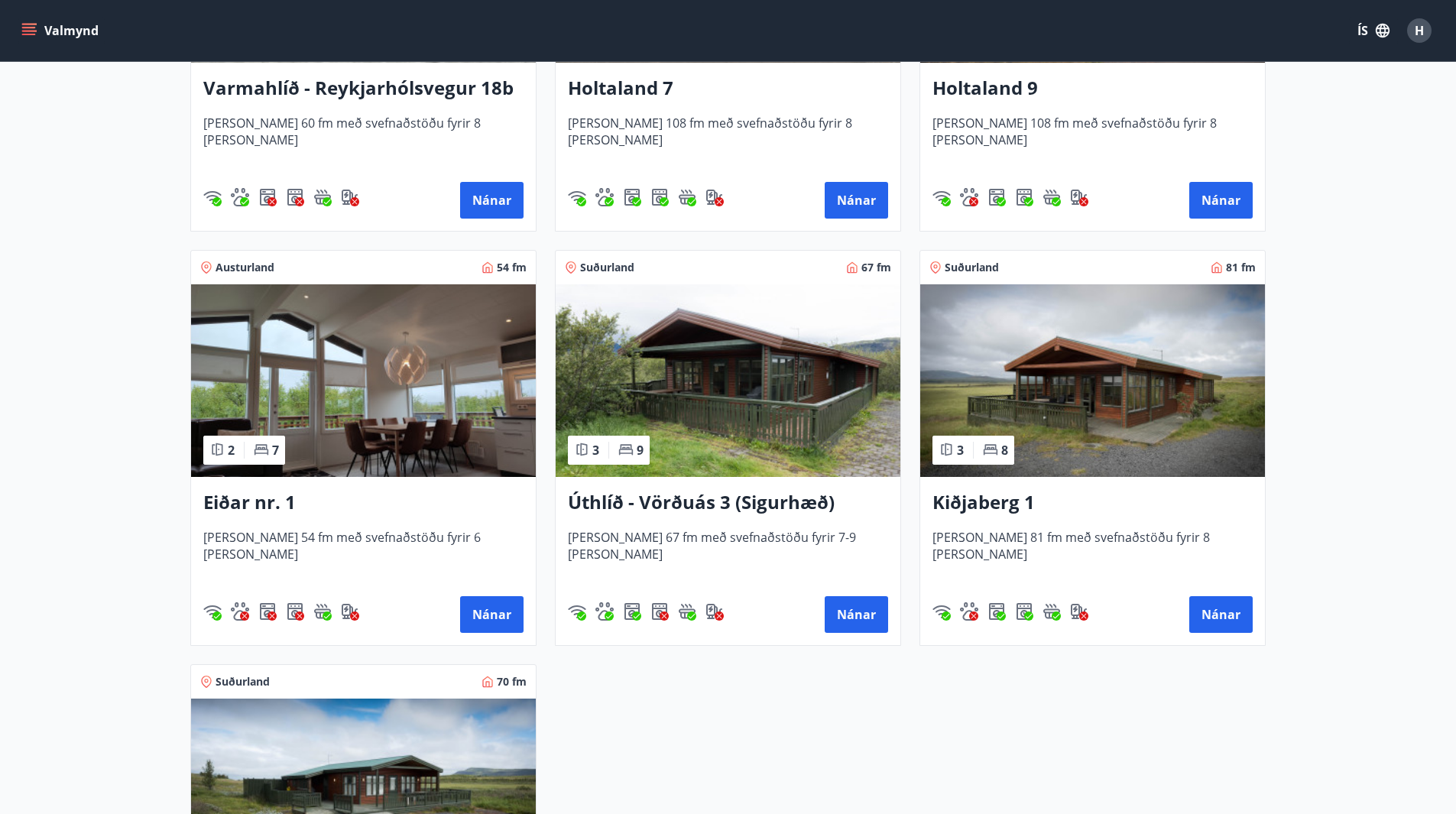
click at [1110, 532] on span "[PERSON_NAME] 81 fm með svefnaðstöðu fyrir 8 [PERSON_NAME]" at bounding box center [1092, 554] width 320 height 50
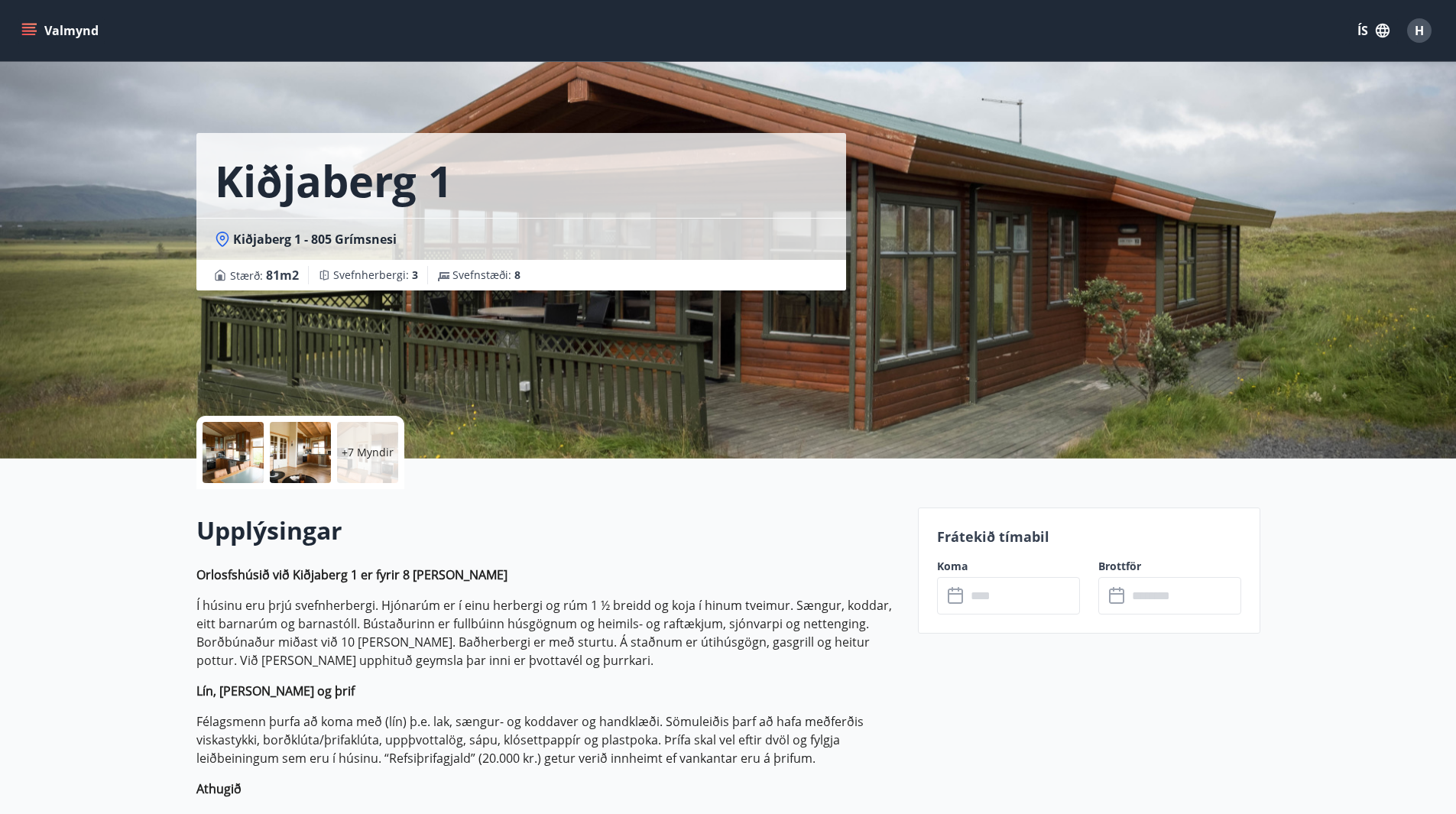
click at [384, 453] on p "+7 Myndir" at bounding box center [367, 452] width 52 height 15
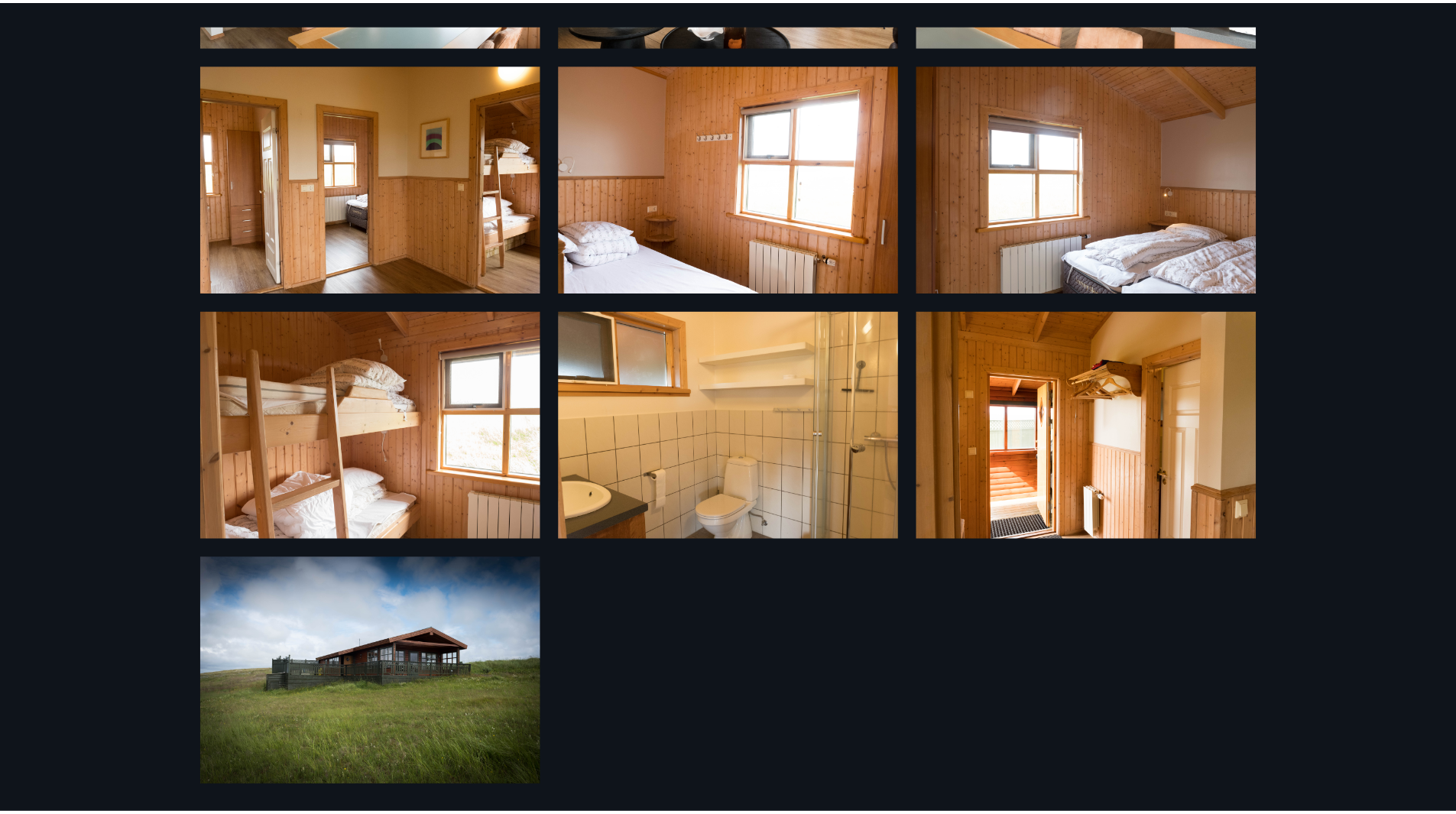
scroll to position [516, 0]
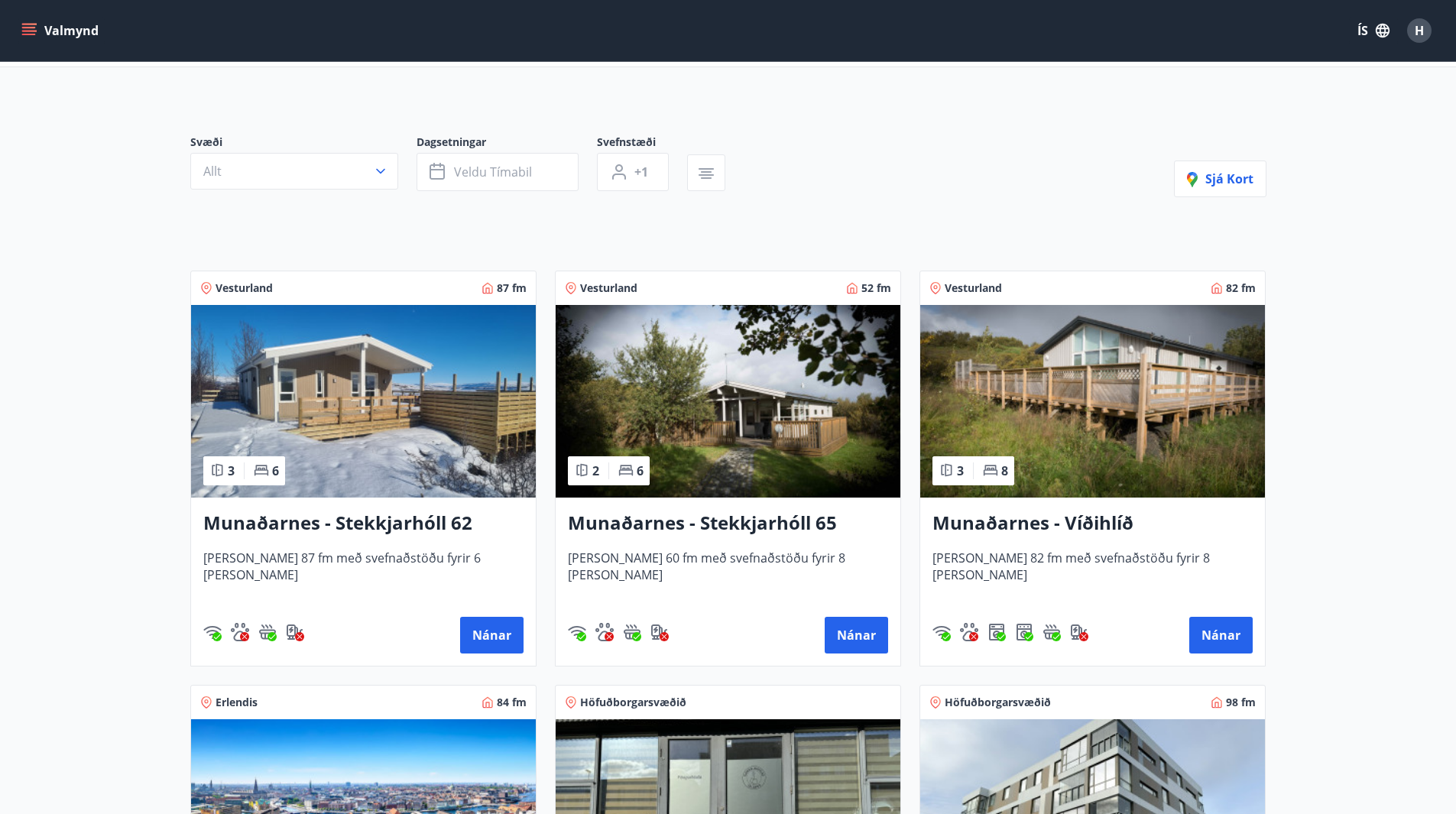
scroll to position [76, 0]
